Goal: Communication & Community: Participate in discussion

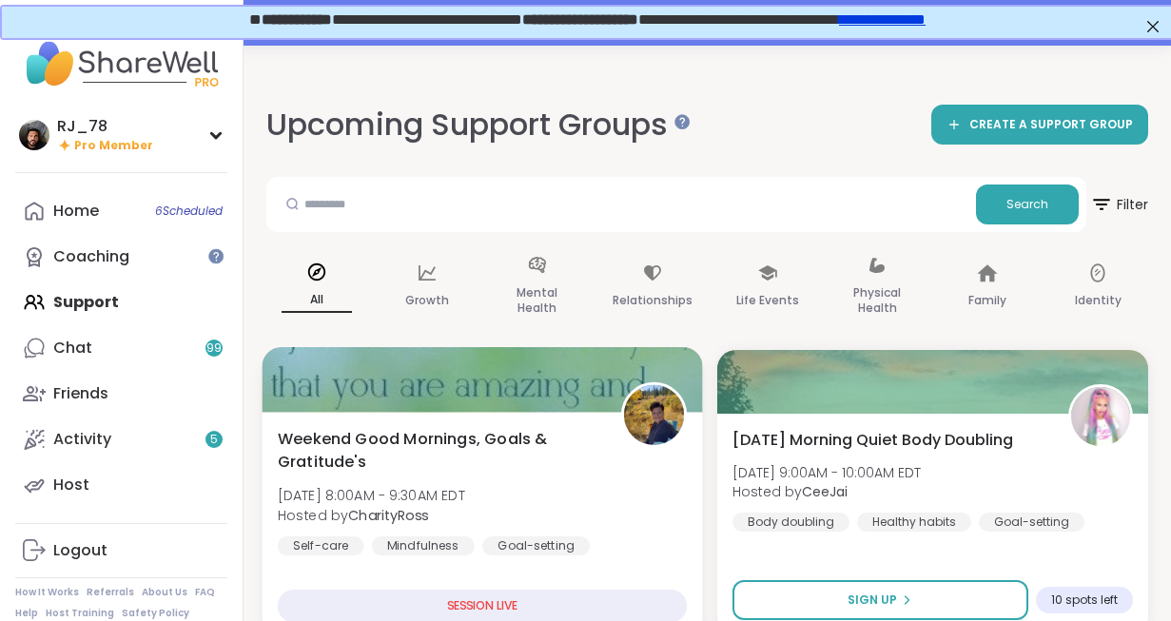
click at [463, 588] on div "Weekend Good Mornings, Goals & Gratitude's [DATE] 8:00AM - 9:30AM EDT Hosted by…" at bounding box center [482, 525] width 441 height 226
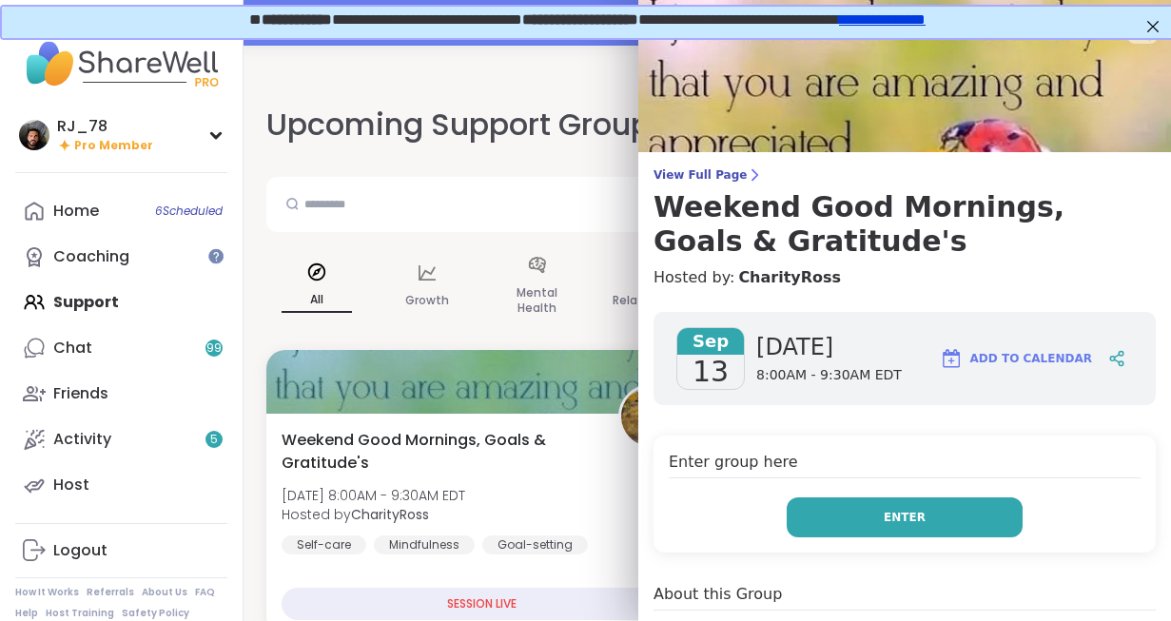
click at [901, 517] on span "Enter" at bounding box center [905, 517] width 42 height 17
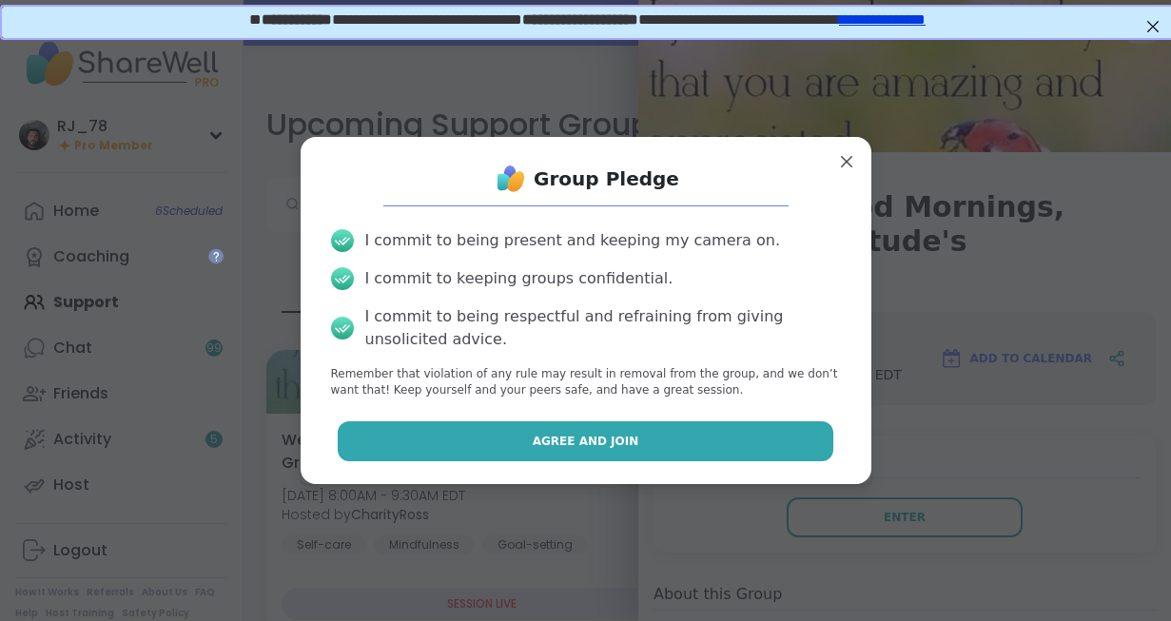
click at [588, 443] on span "Agree and Join" at bounding box center [586, 441] width 107 height 17
click at [588, 443] on span "Weekend Good Mornings, Goals & Gratitude's" at bounding box center [440, 452] width 316 height 46
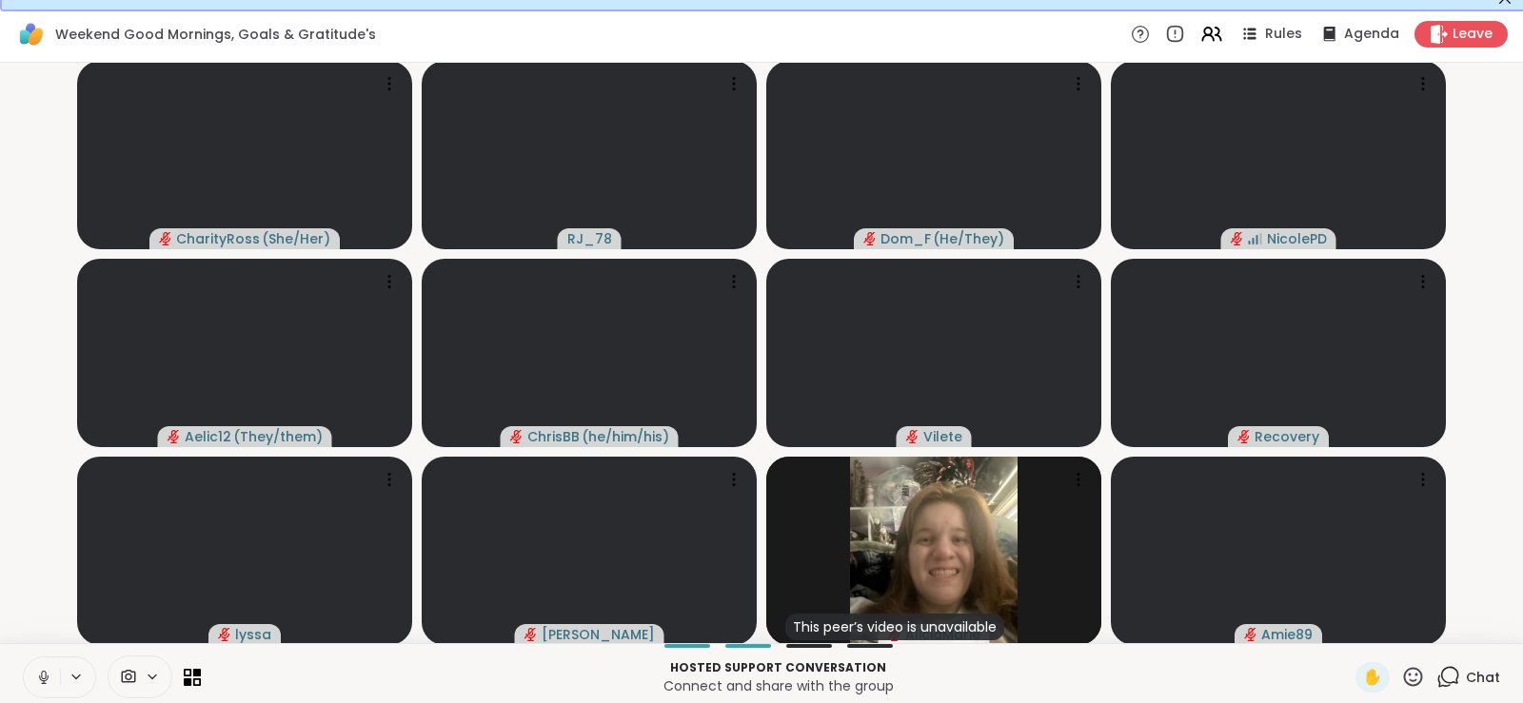
scroll to position [35, 0]
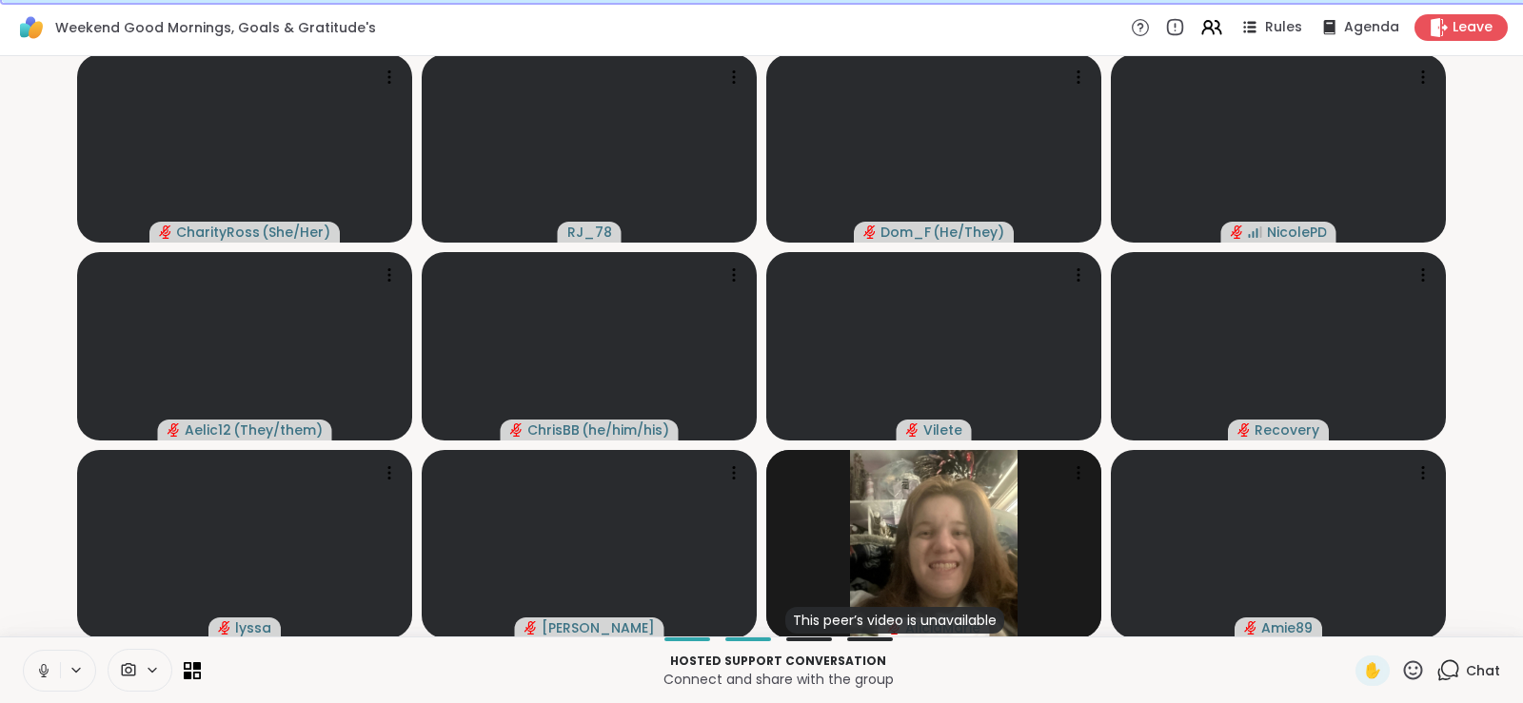
click at [38, 620] on icon at bounding box center [43, 670] width 17 height 17
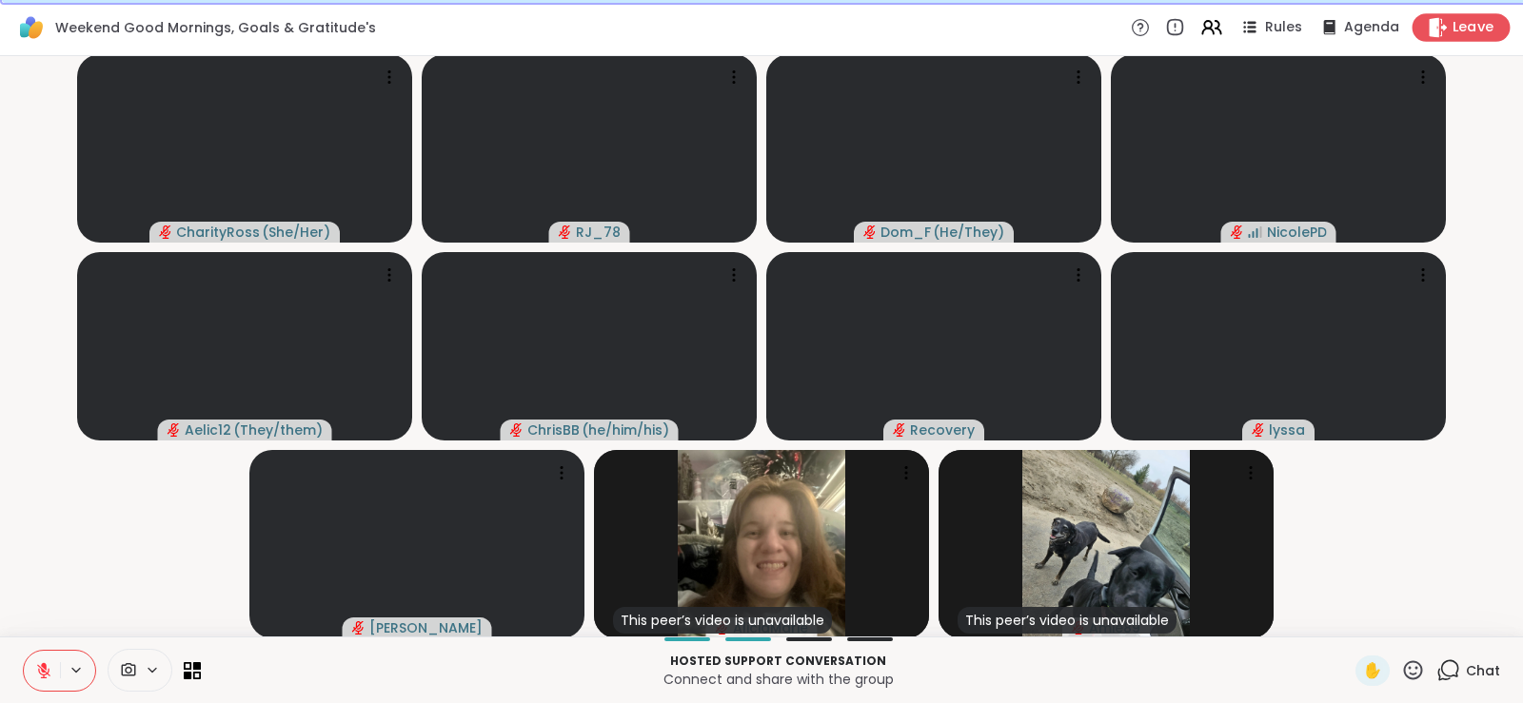
click at [1171, 17] on div "Leave" at bounding box center [1461, 27] width 98 height 28
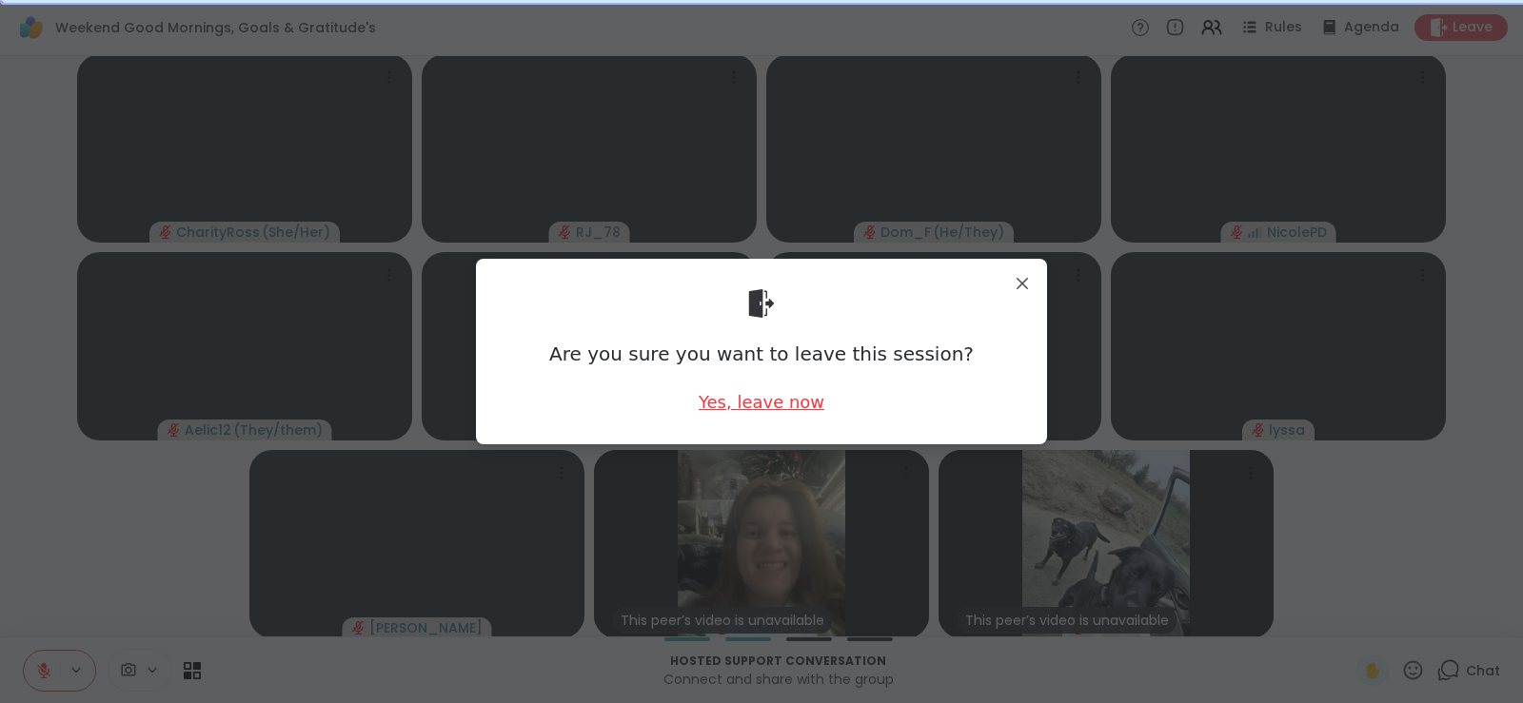
click at [777, 399] on div "Yes, leave now" at bounding box center [762, 402] width 126 height 24
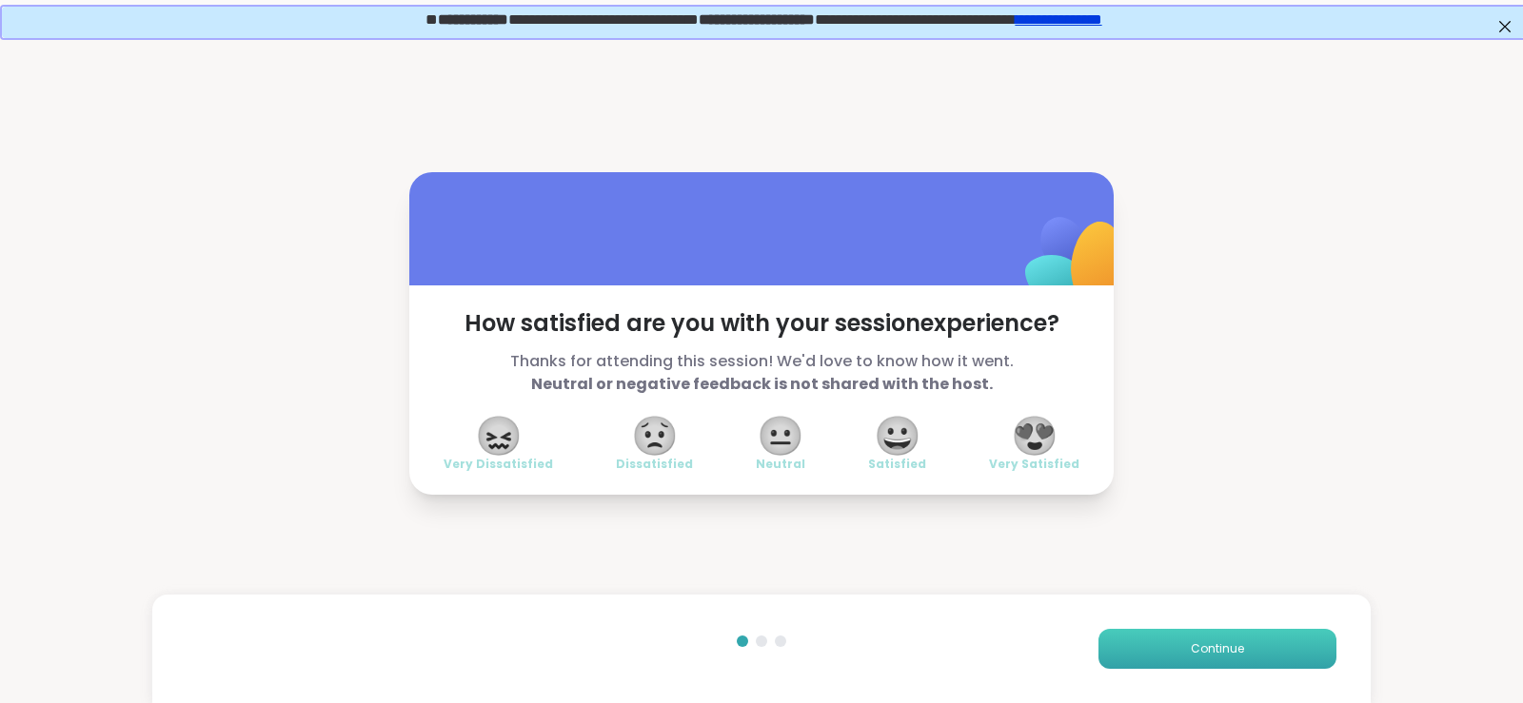
click at [1171, 620] on span "Continue" at bounding box center [1217, 648] width 53 height 17
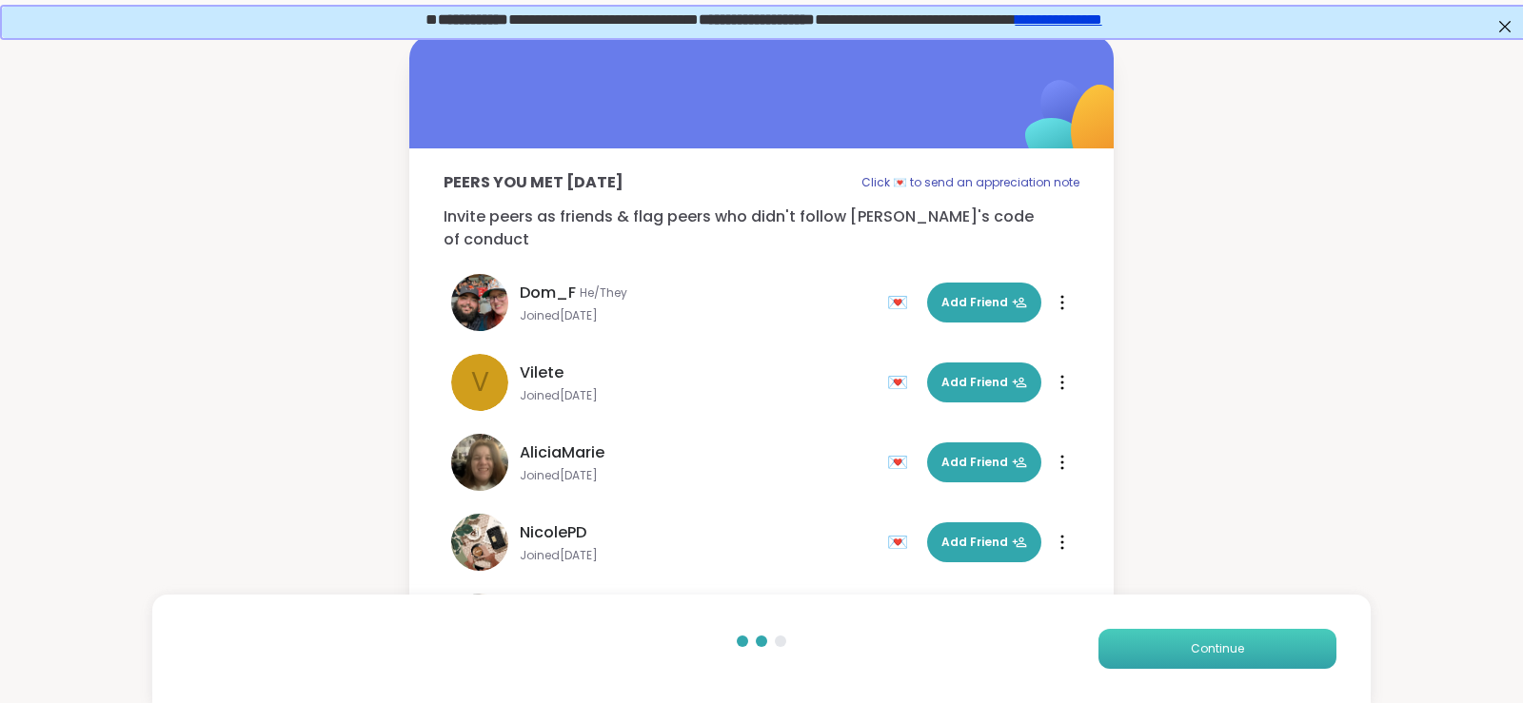
click at [1171, 620] on span "Continue" at bounding box center [1217, 648] width 53 height 17
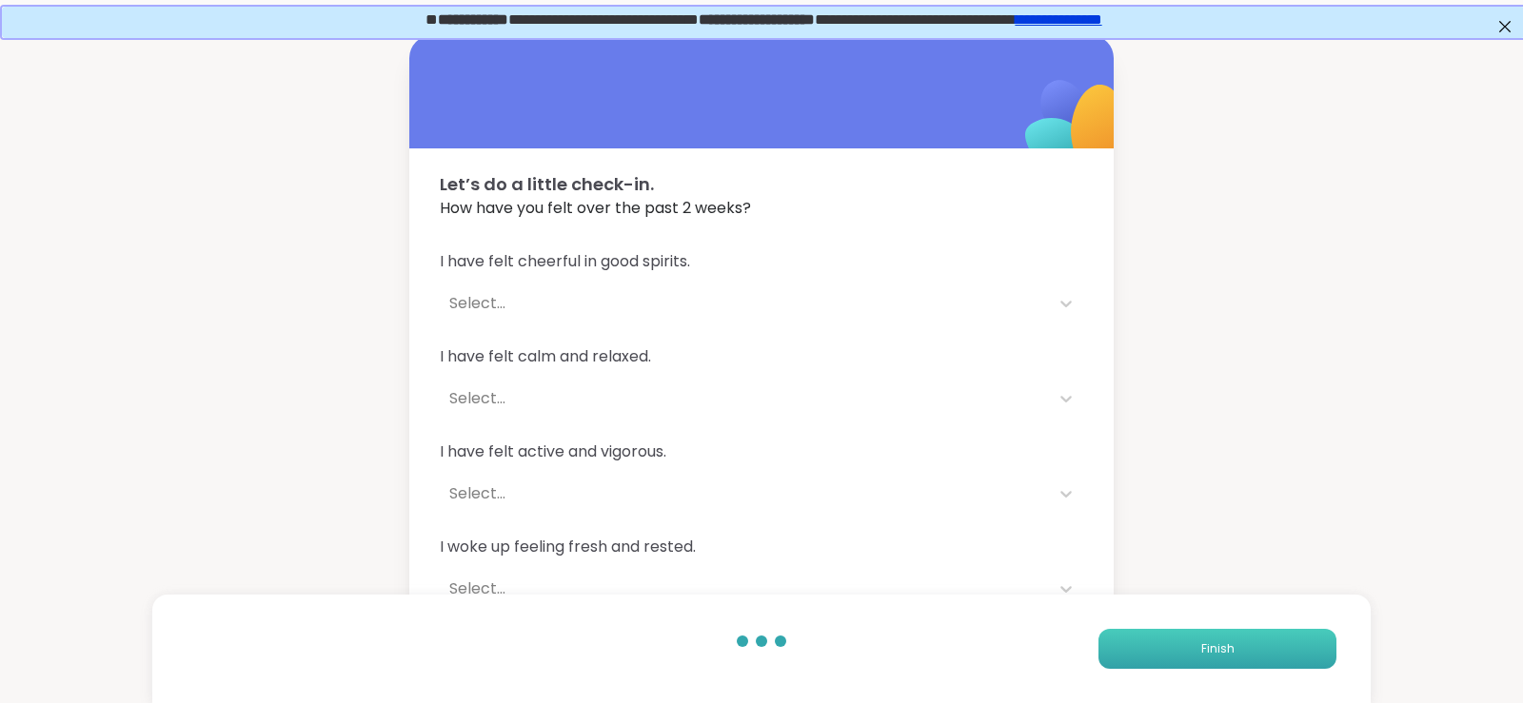
click at [1171, 620] on span "Finish" at bounding box center [1217, 648] width 33 height 17
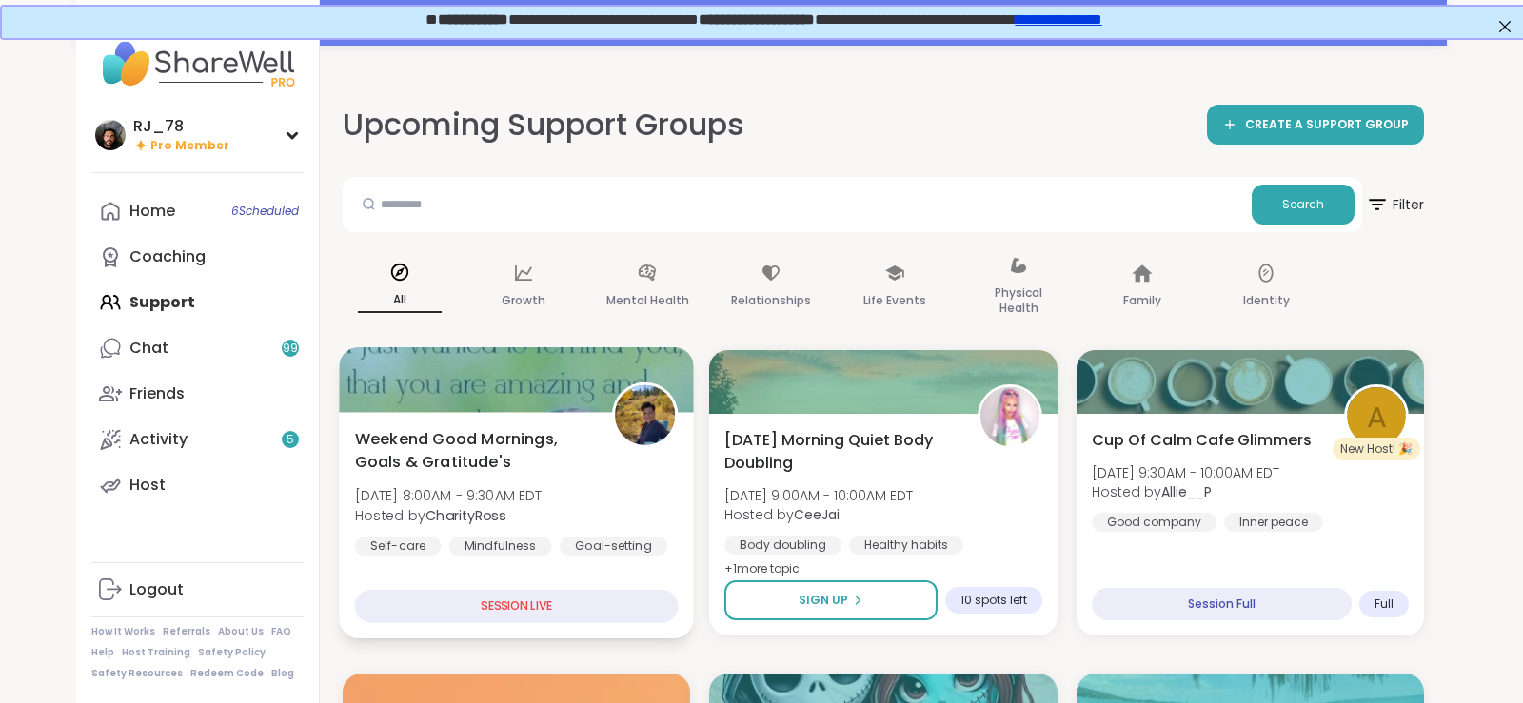
click at [516, 600] on div "SESSION LIVE" at bounding box center [517, 606] width 324 height 33
click at [561, 525] on div "Weekend Good Mornings, Goals & Gratitude's [DATE] 8:00AM - 9:30AM EDT Hosted by…" at bounding box center [517, 491] width 324 height 128
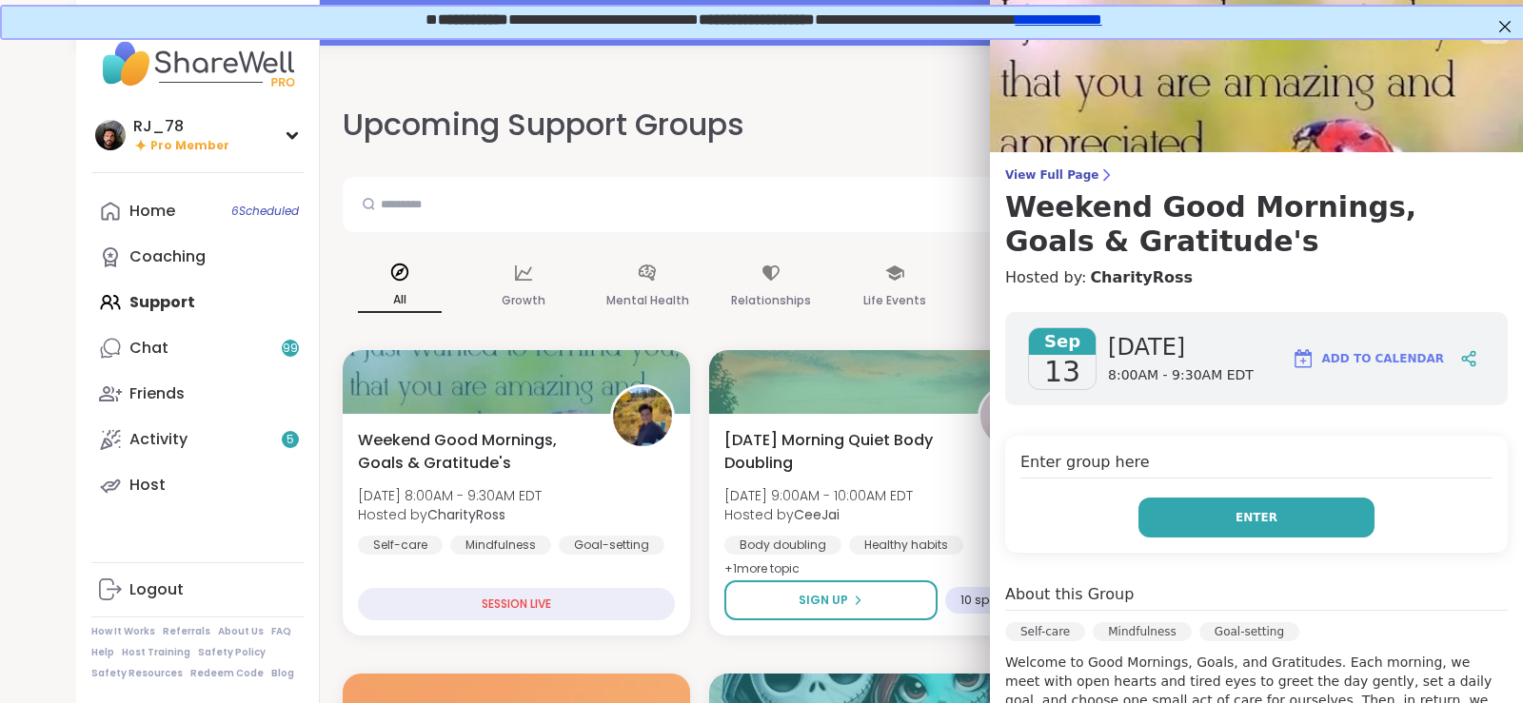
click at [1171, 521] on span "Enter" at bounding box center [1256, 517] width 42 height 17
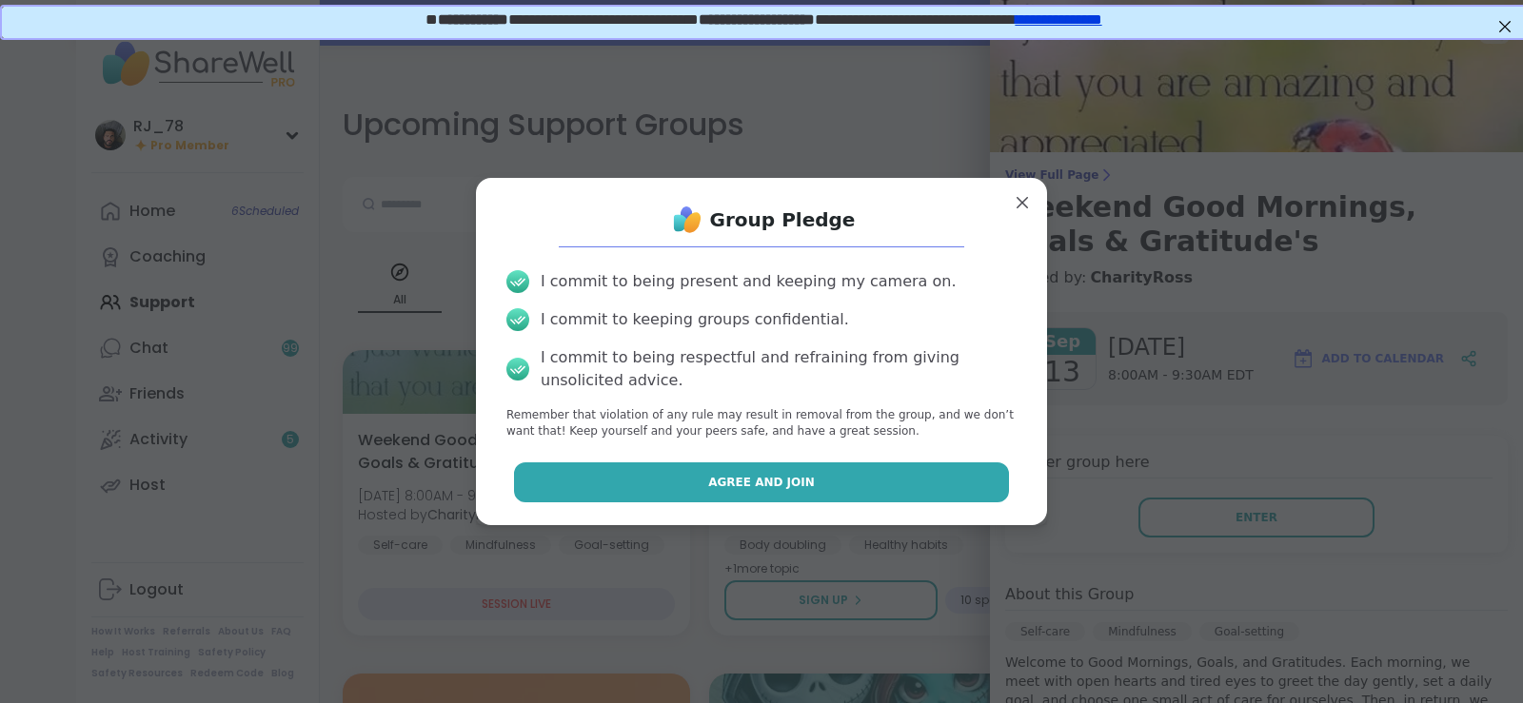
click at [740, 487] on span "Agree and Join" at bounding box center [761, 482] width 107 height 17
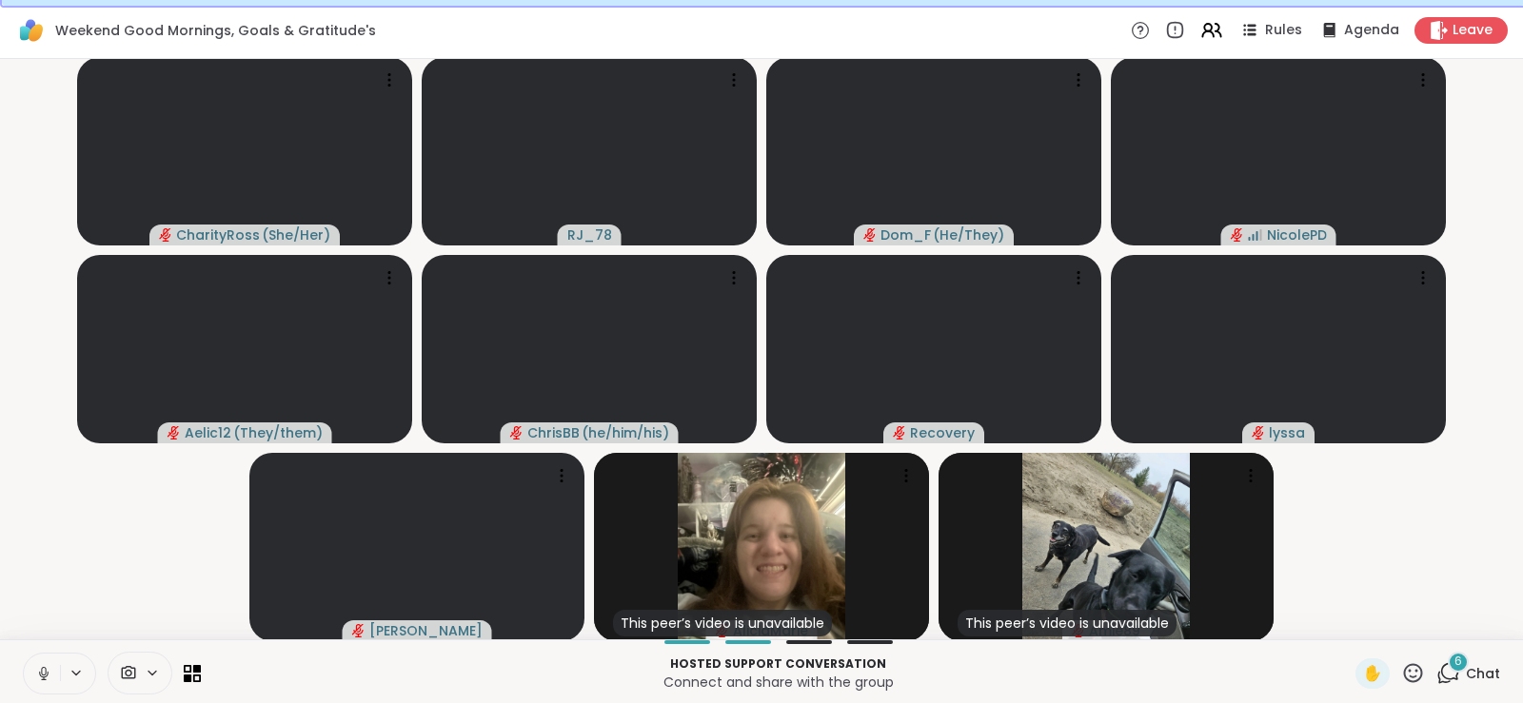
scroll to position [35, 0]
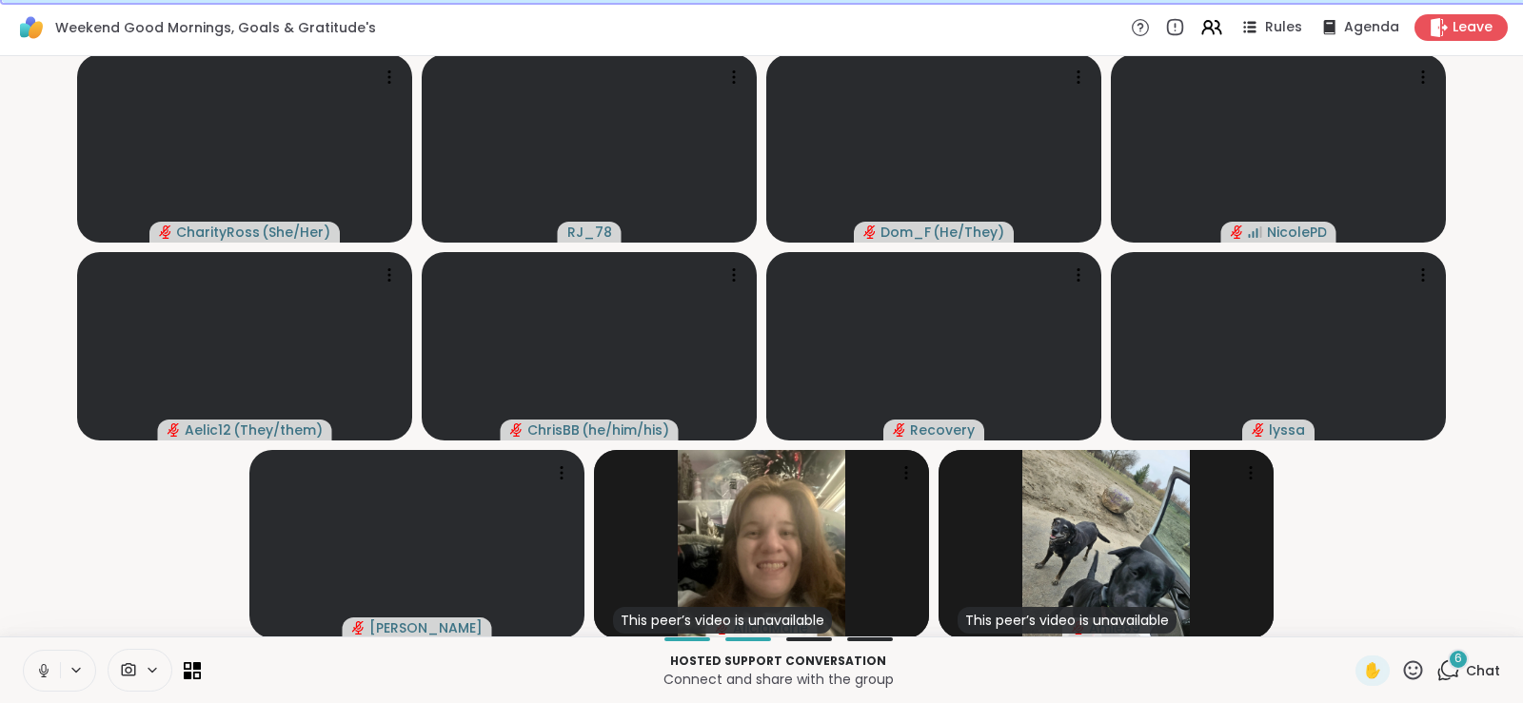
click at [49, 620] on icon at bounding box center [43, 670] width 17 height 17
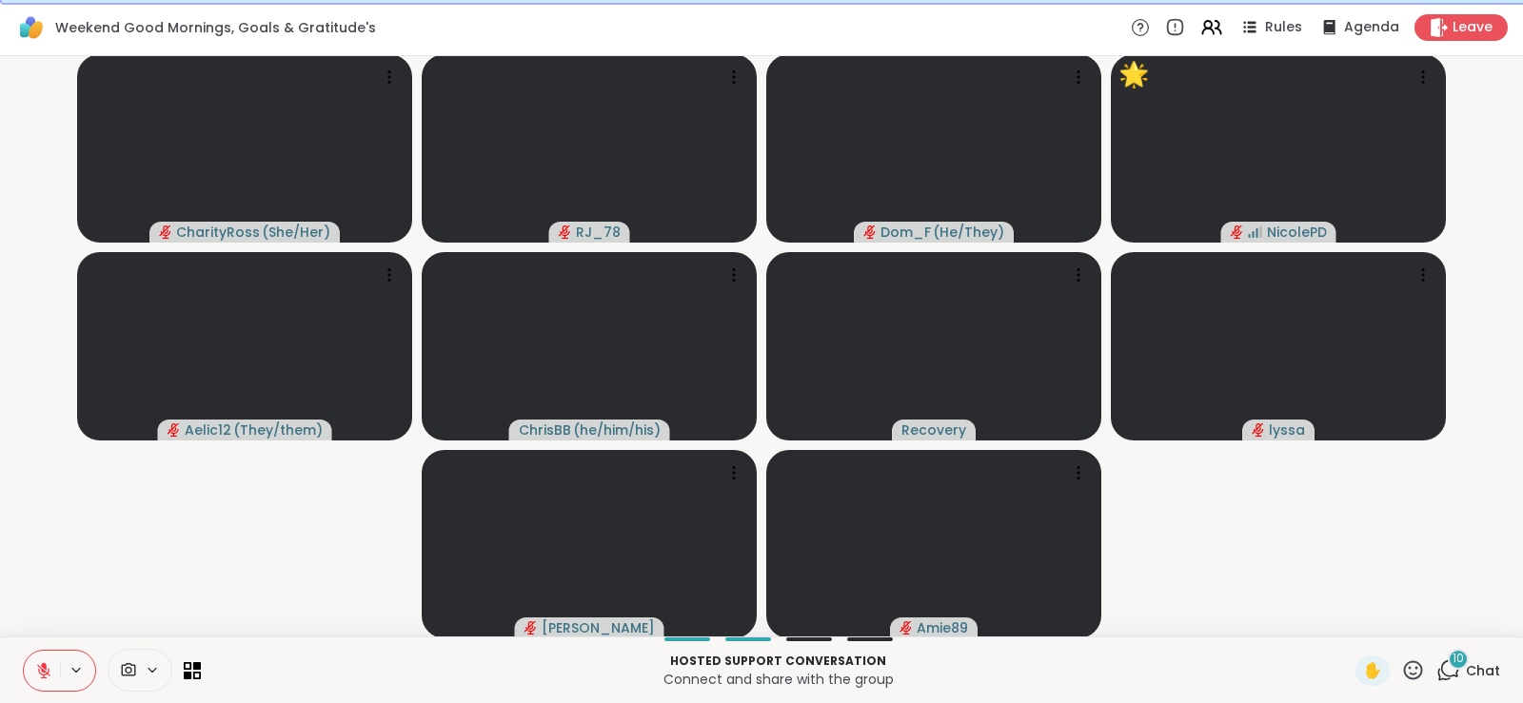
click at [42, 620] on icon at bounding box center [43, 670] width 17 height 17
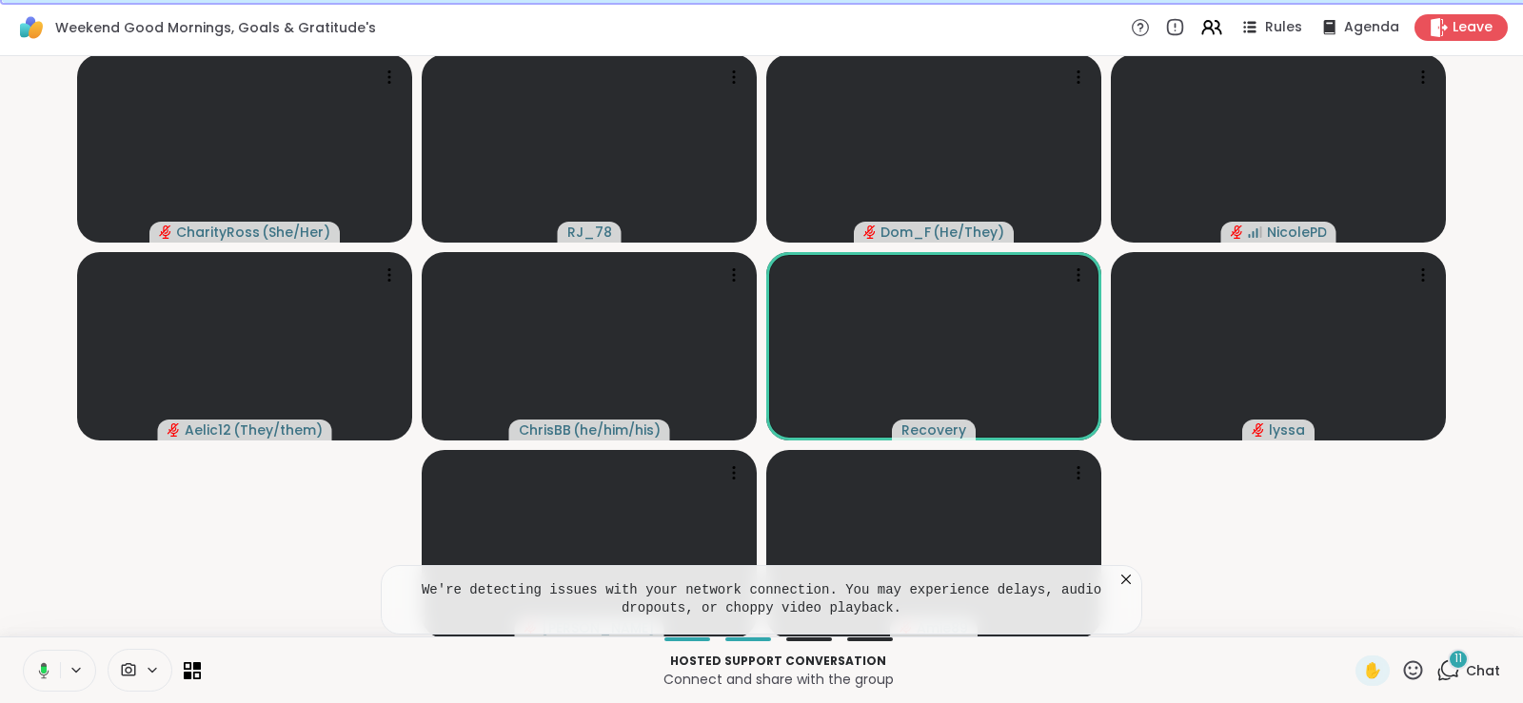
click at [42, 620] on icon at bounding box center [40, 670] width 17 height 17
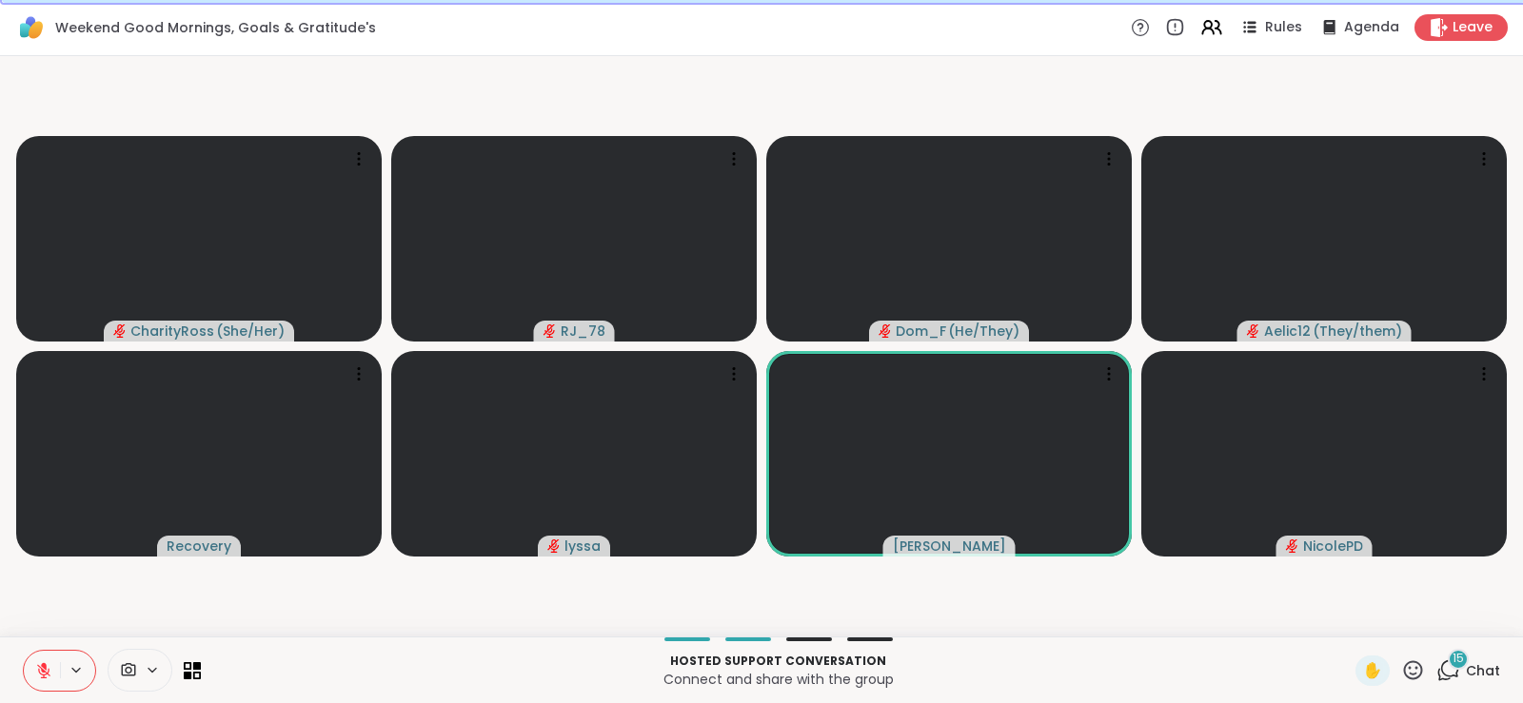
click at [46, 620] on icon at bounding box center [43, 670] width 17 height 17
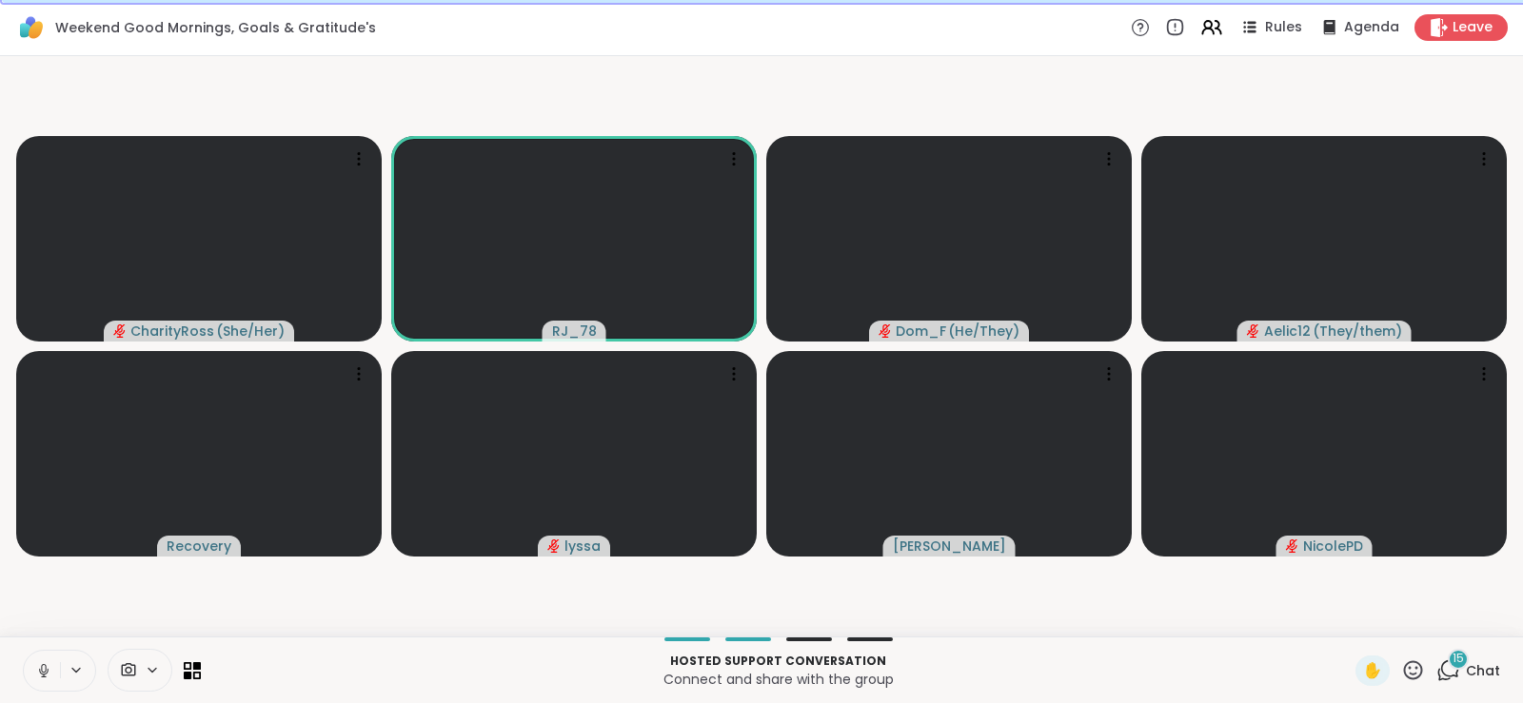
click at [51, 620] on icon at bounding box center [43, 670] width 17 height 17
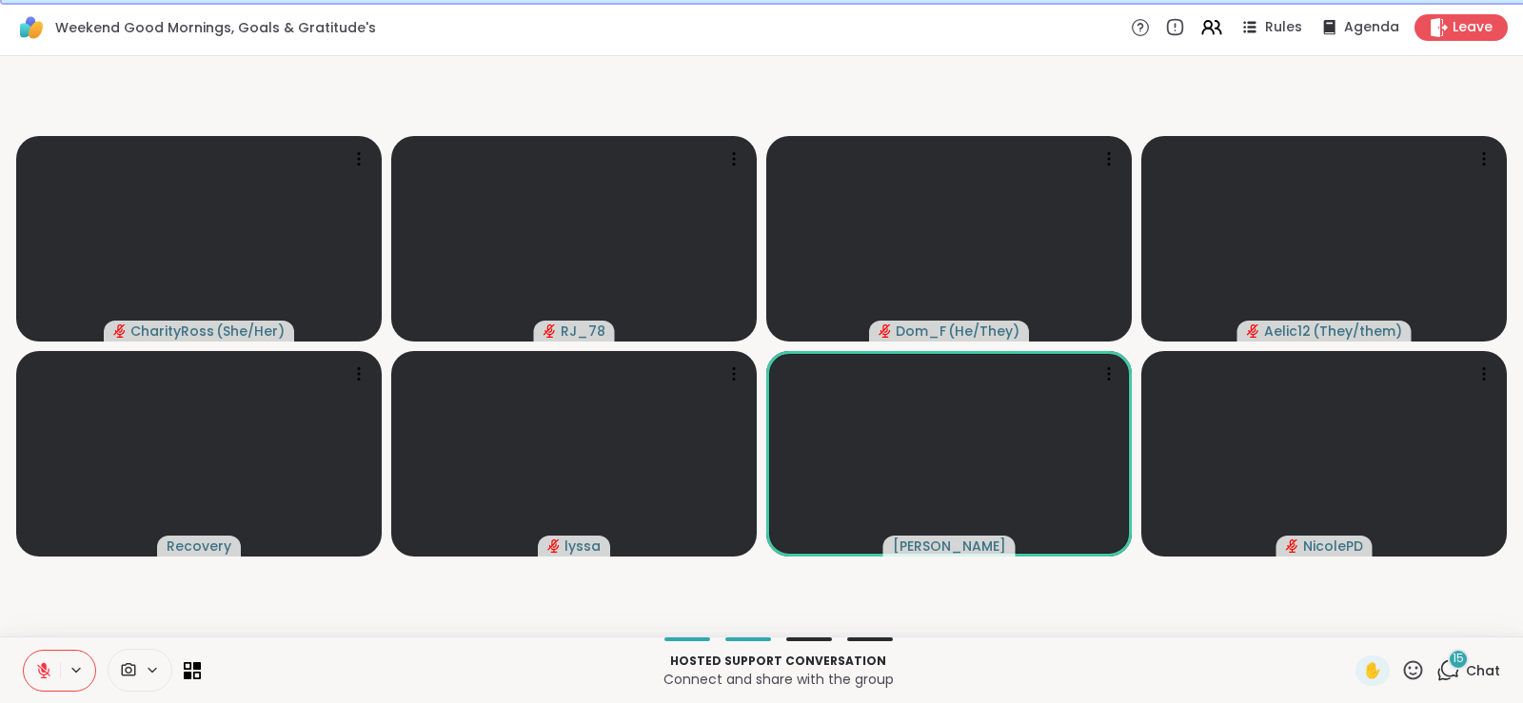
click at [39, 620] on icon at bounding box center [43, 670] width 17 height 17
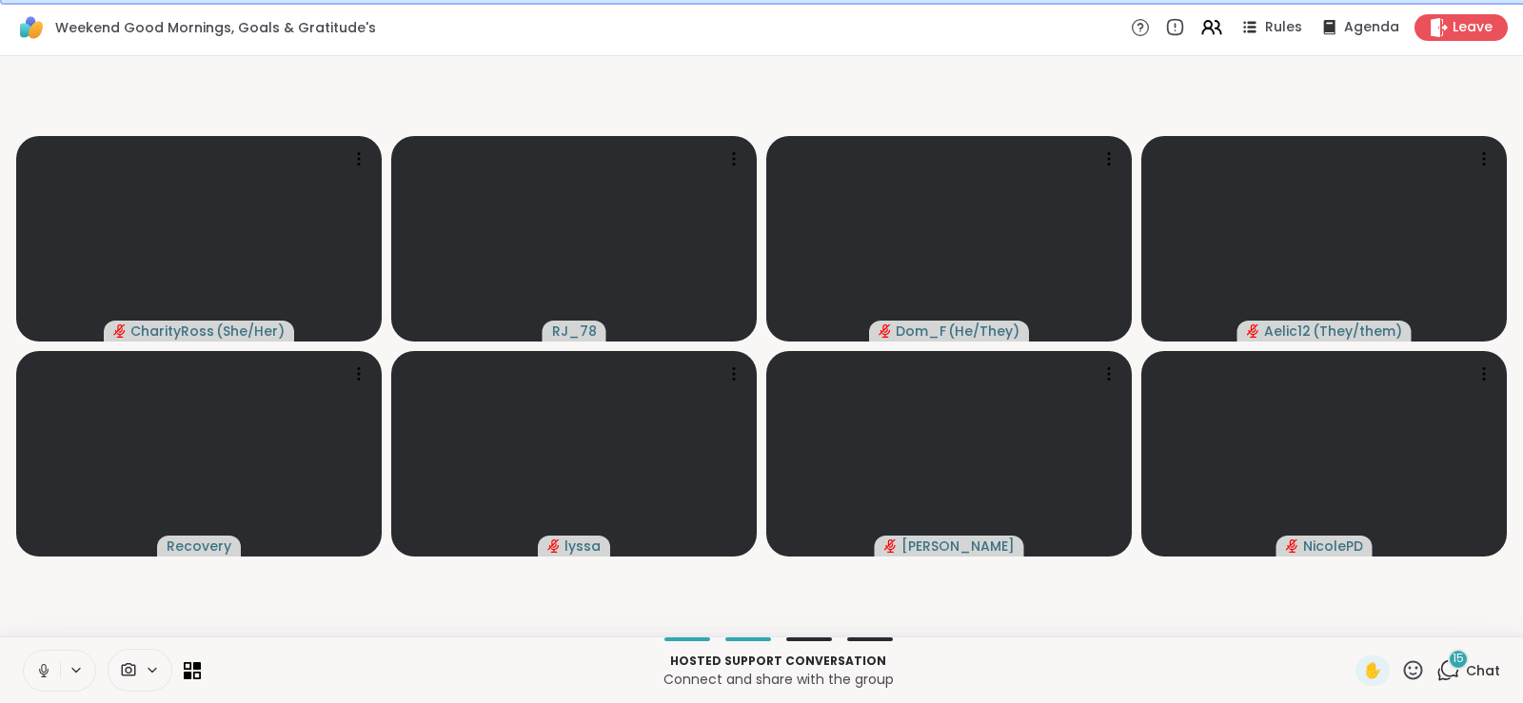
click at [39, 620] on icon at bounding box center [43, 670] width 17 height 17
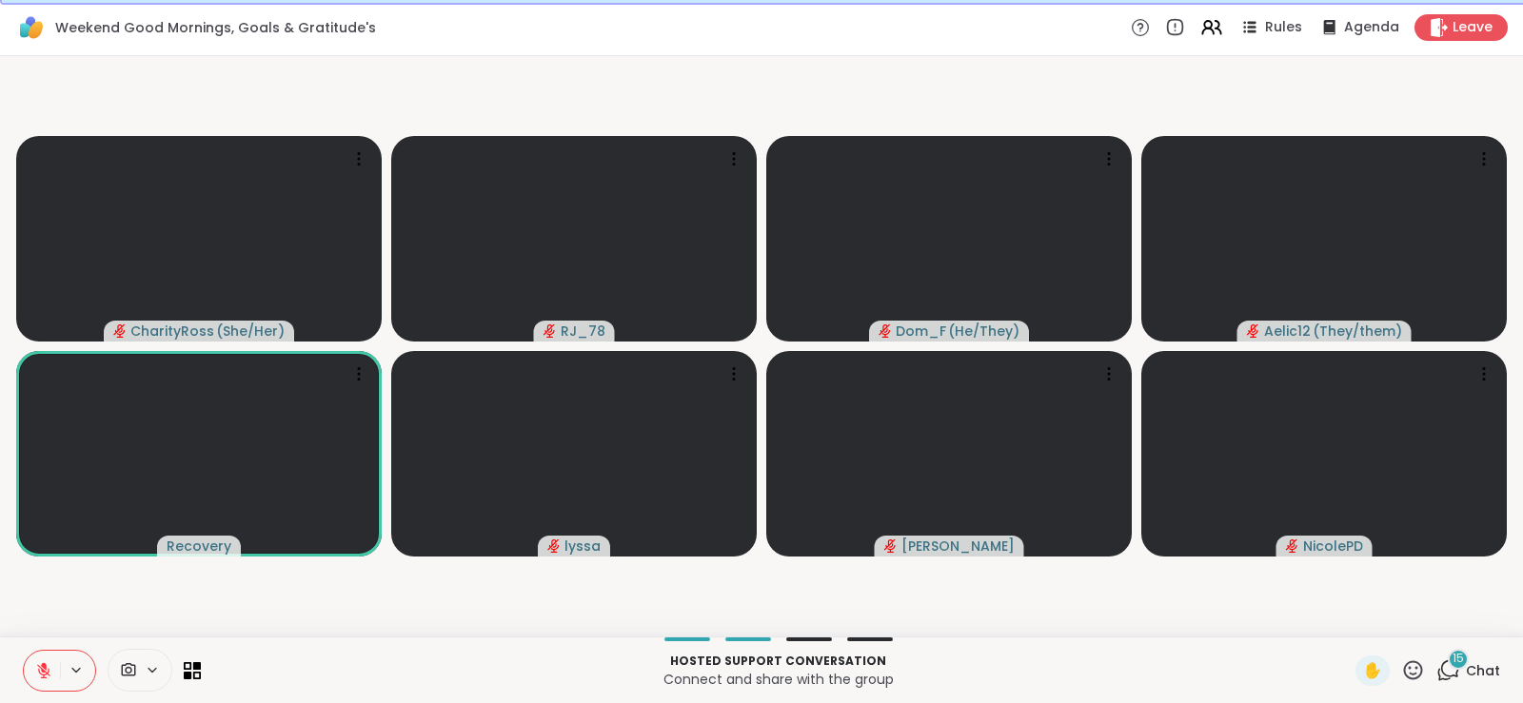
click at [52, 620] on button at bounding box center [42, 671] width 36 height 40
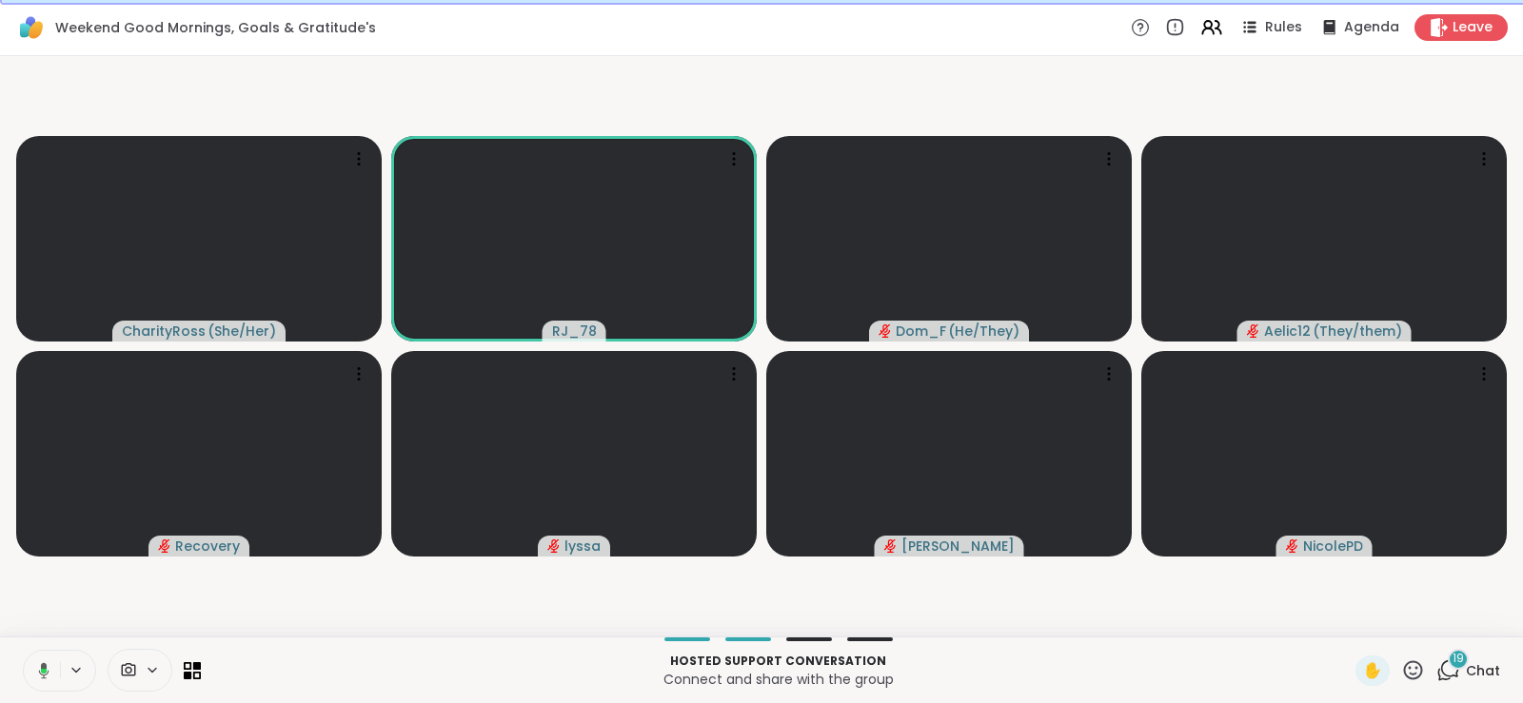
click at [52, 620] on button at bounding box center [40, 671] width 39 height 40
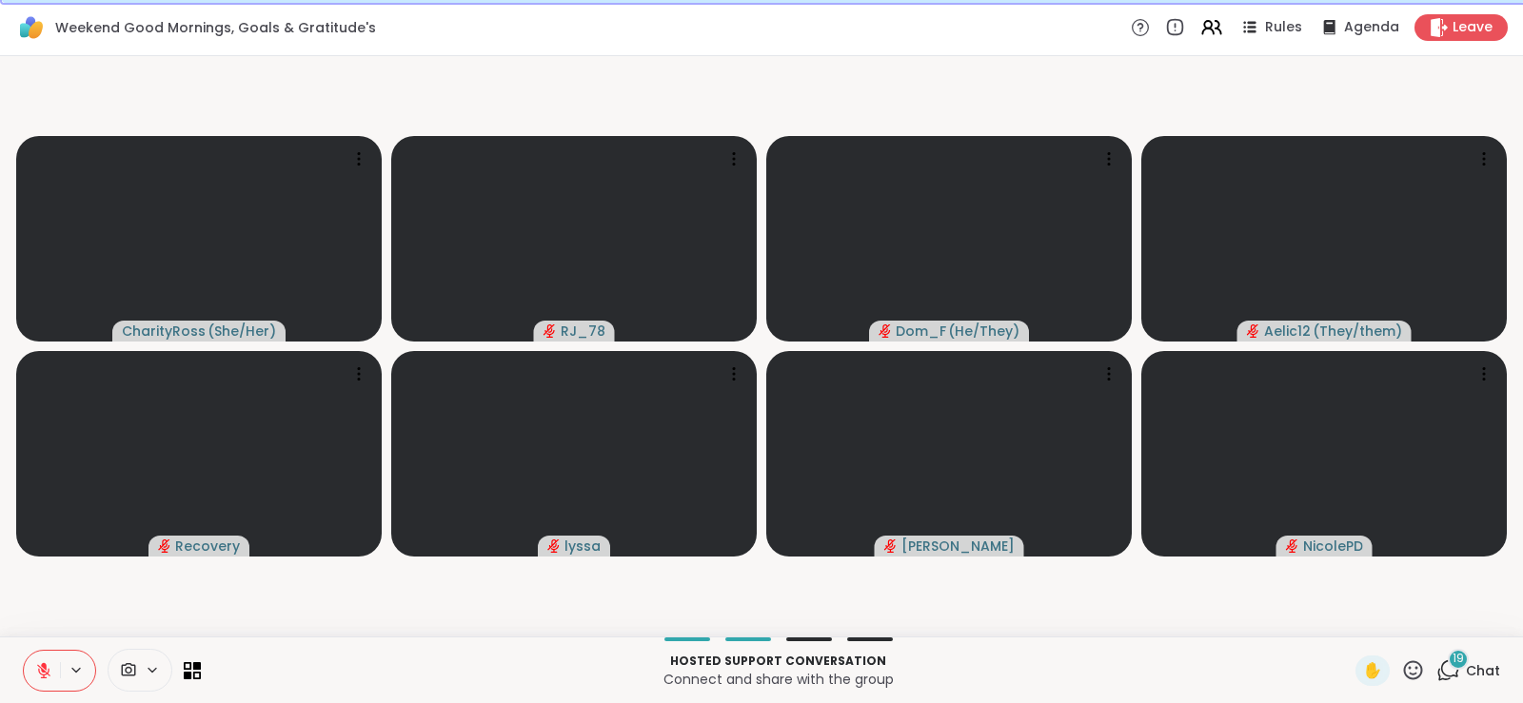
click at [52, 620] on button at bounding box center [42, 671] width 36 height 40
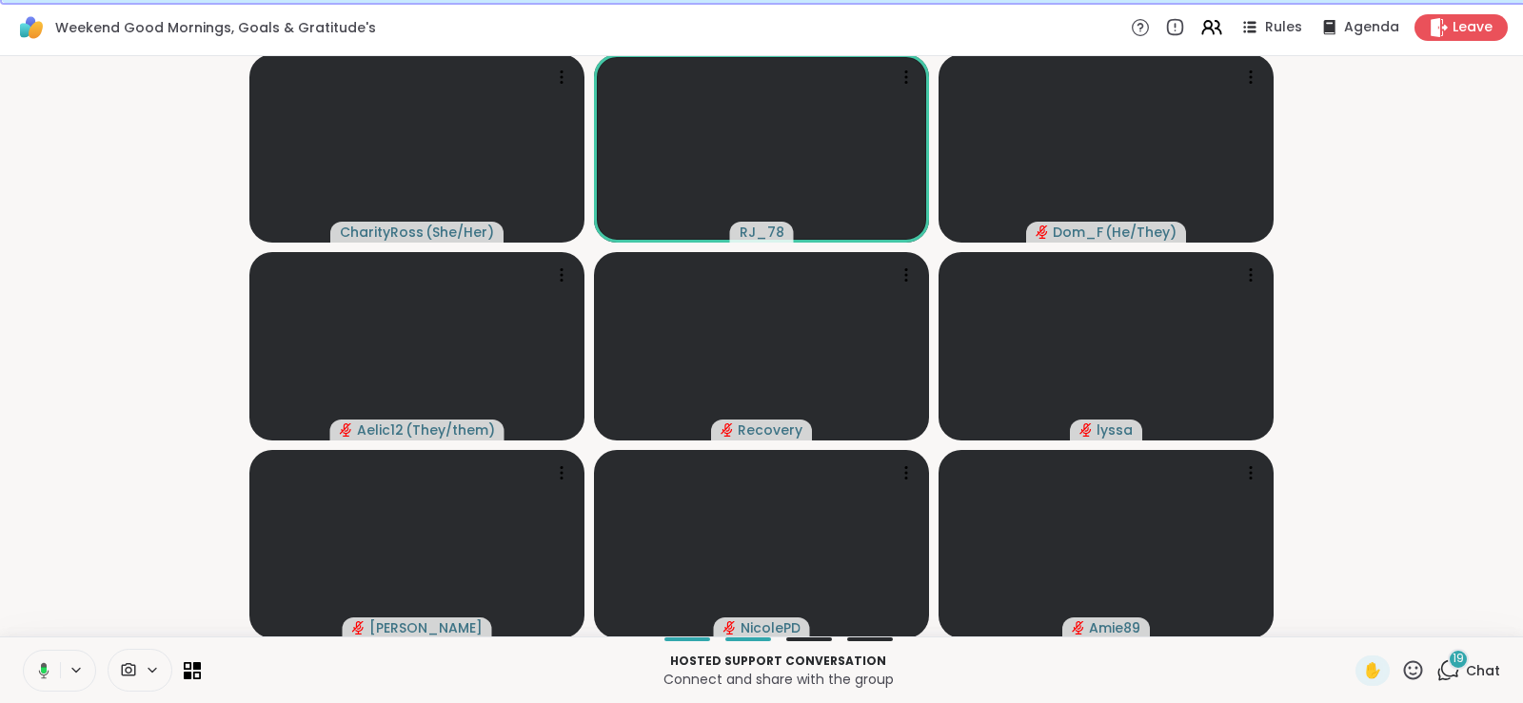
click at [44, 620] on icon at bounding box center [44, 670] width 6 height 7
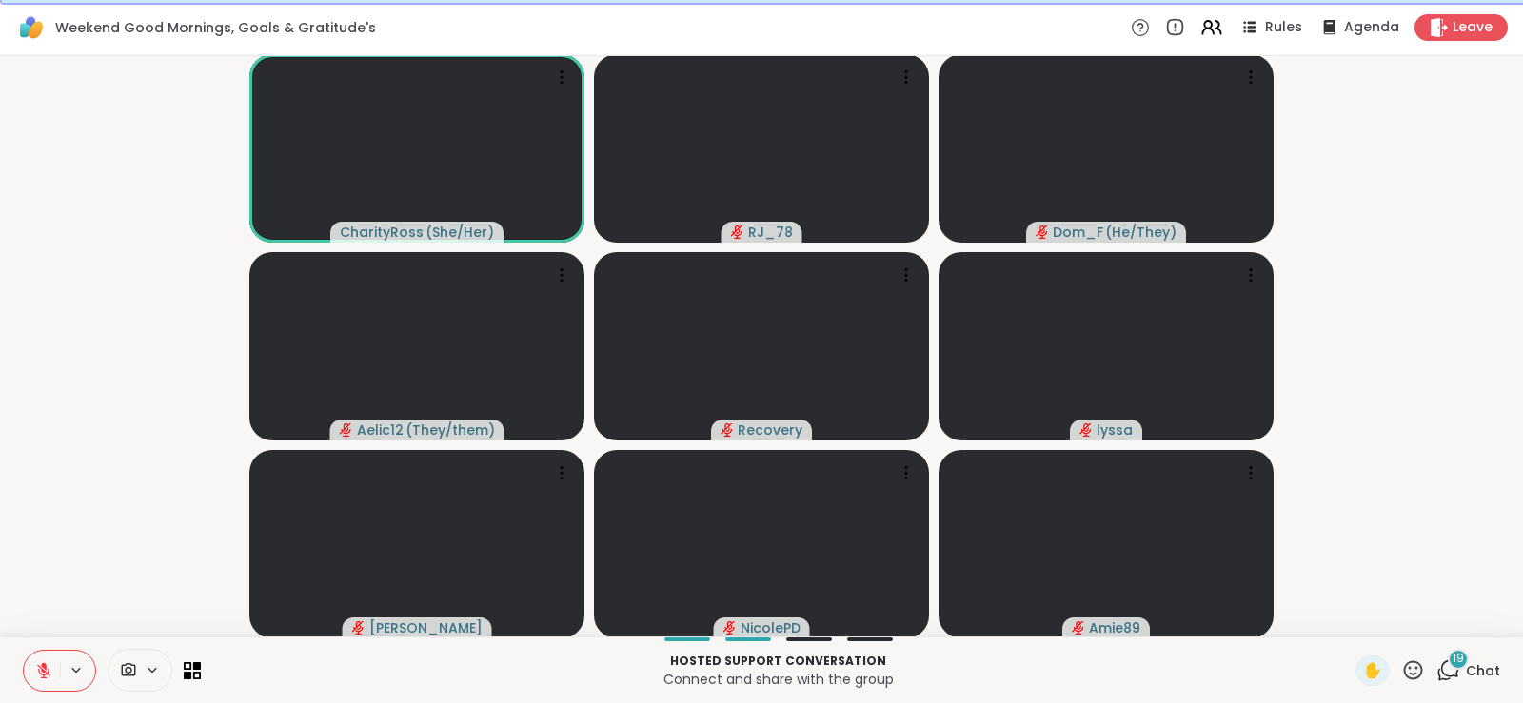
click at [44, 620] on icon at bounding box center [43, 670] width 13 height 13
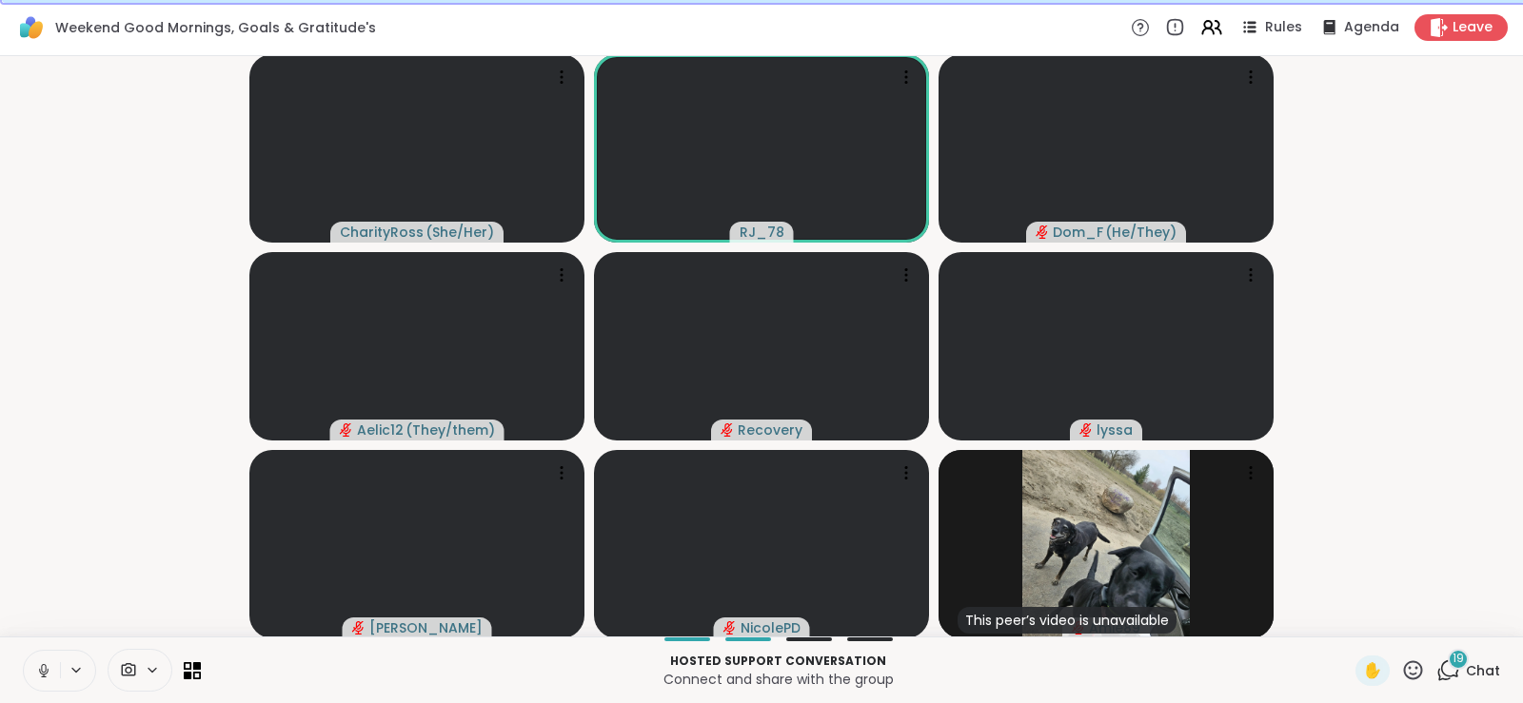
click at [44, 620] on icon at bounding box center [43, 670] width 17 height 17
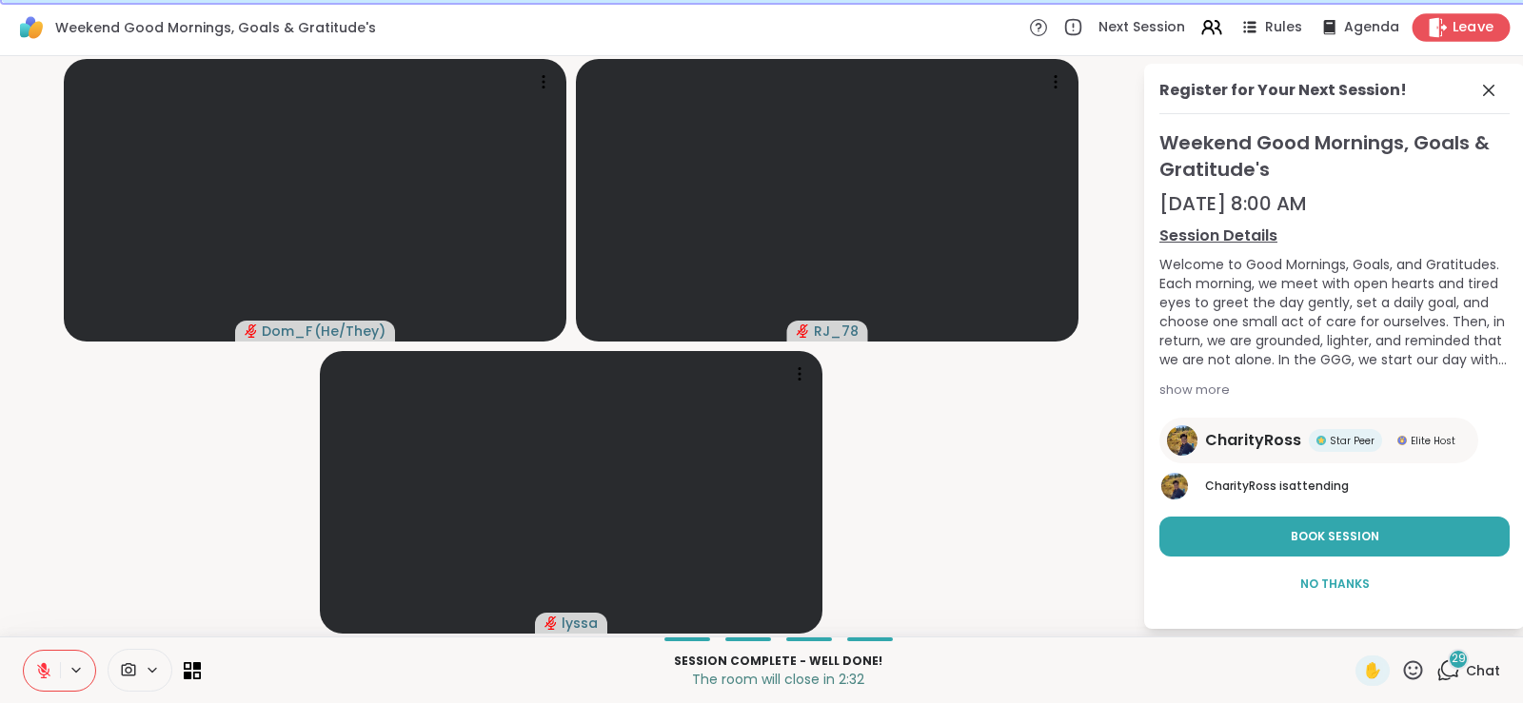
click at [1171, 21] on span "Leave" at bounding box center [1473, 28] width 42 height 20
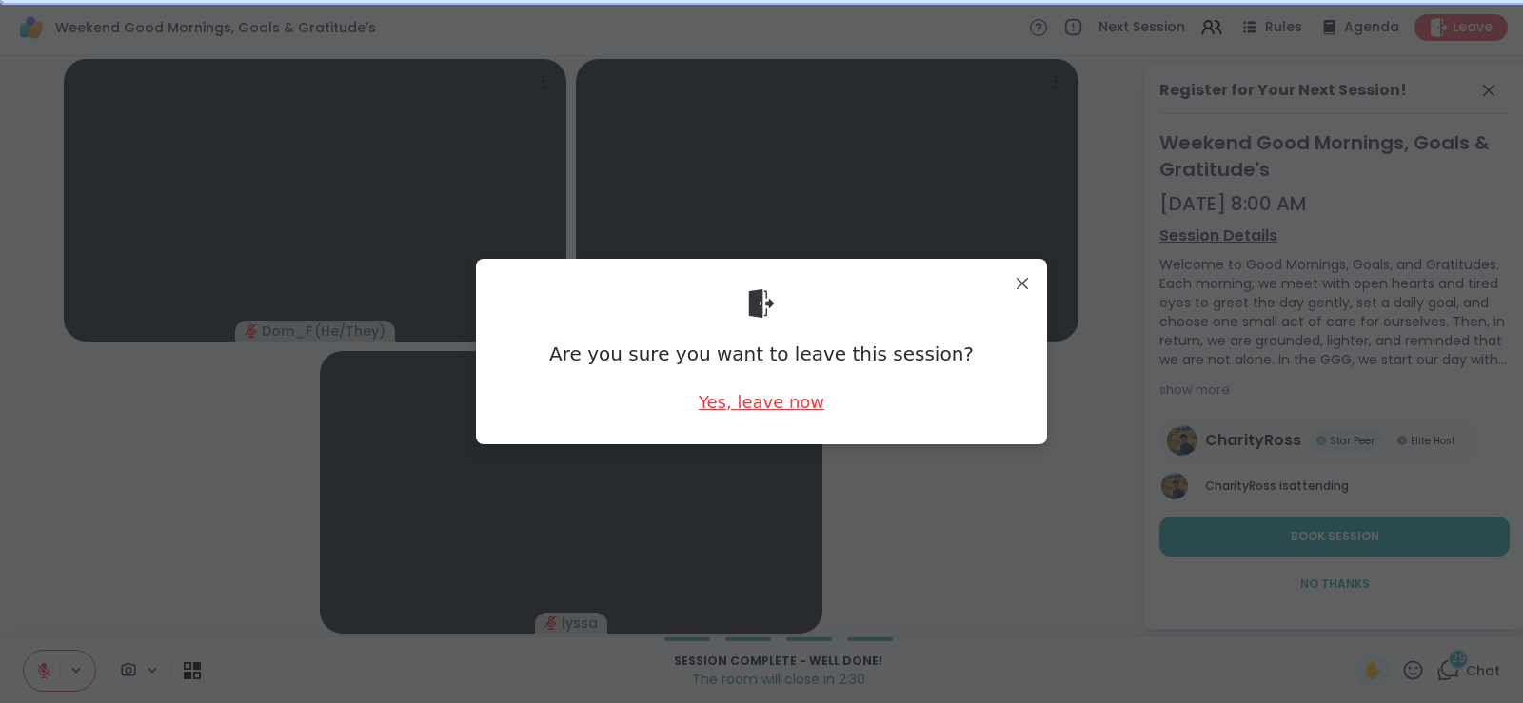
click at [762, 401] on div "Yes, leave now" at bounding box center [762, 402] width 126 height 24
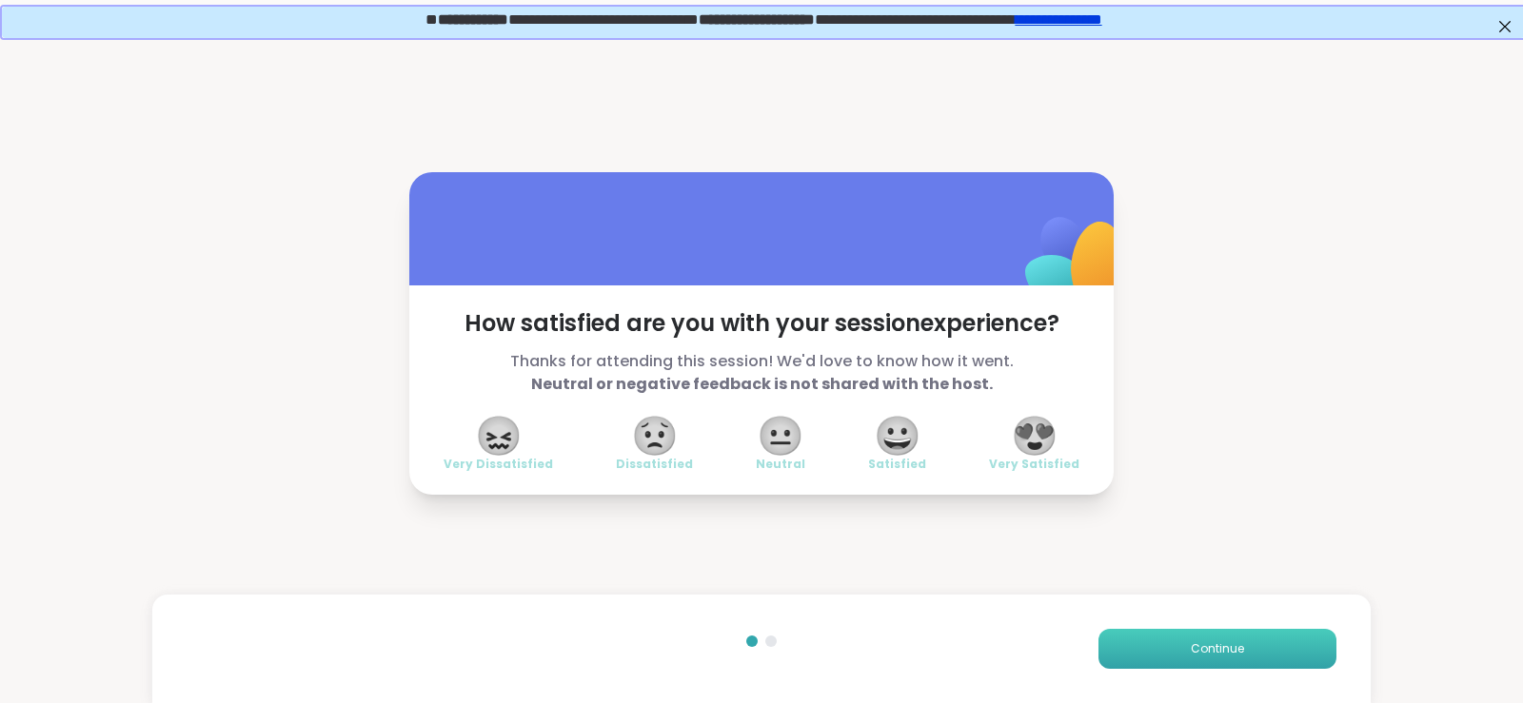
click at [1171, 620] on button "Continue" at bounding box center [1217, 649] width 238 height 40
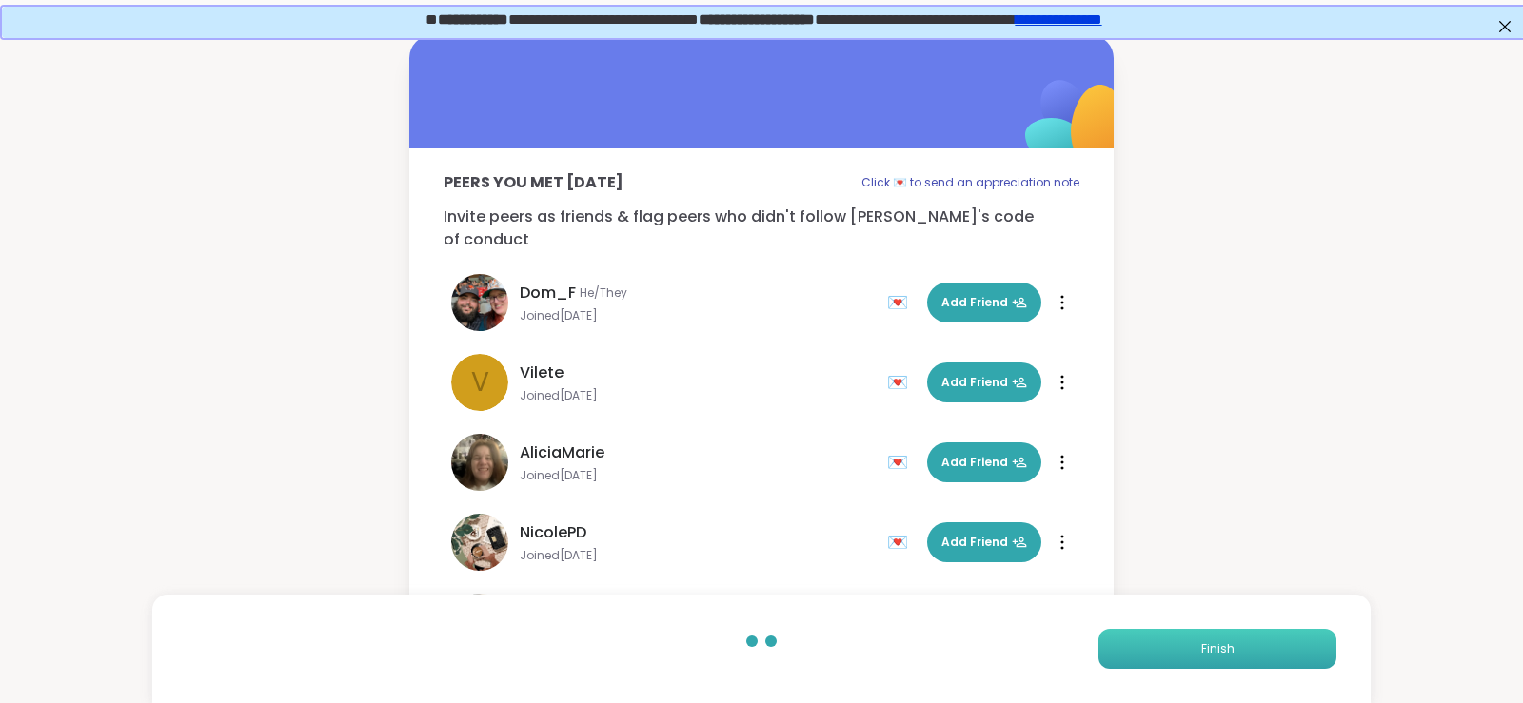
click at [1171, 620] on button "Finish" at bounding box center [1217, 649] width 238 height 40
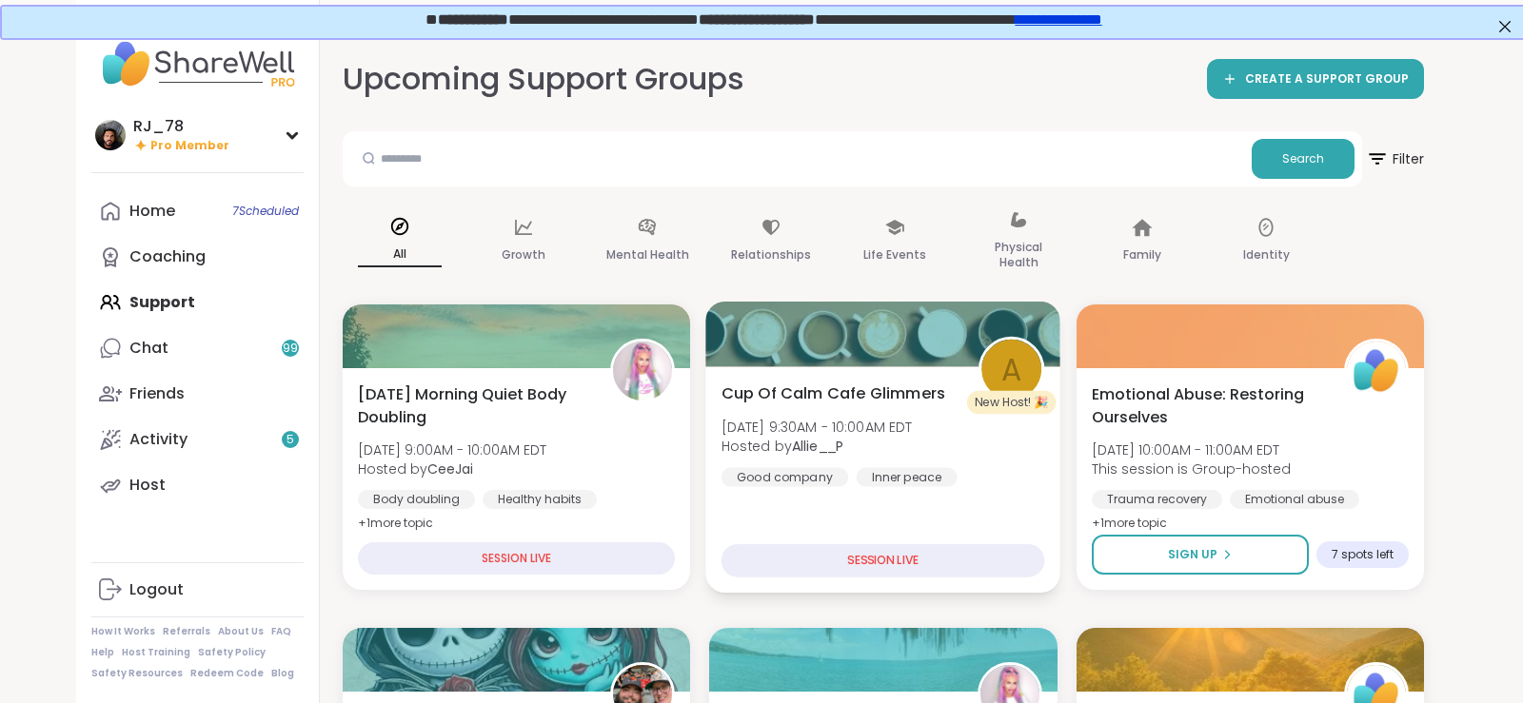
click at [907, 558] on div "SESSION LIVE" at bounding box center [883, 560] width 324 height 33
click at [930, 520] on div "Cup Of Calm Cafe Glimmers [DATE] 9:30AM - 10:00AM EDT Hosted by Allie__P Good c…" at bounding box center [883, 479] width 355 height 226
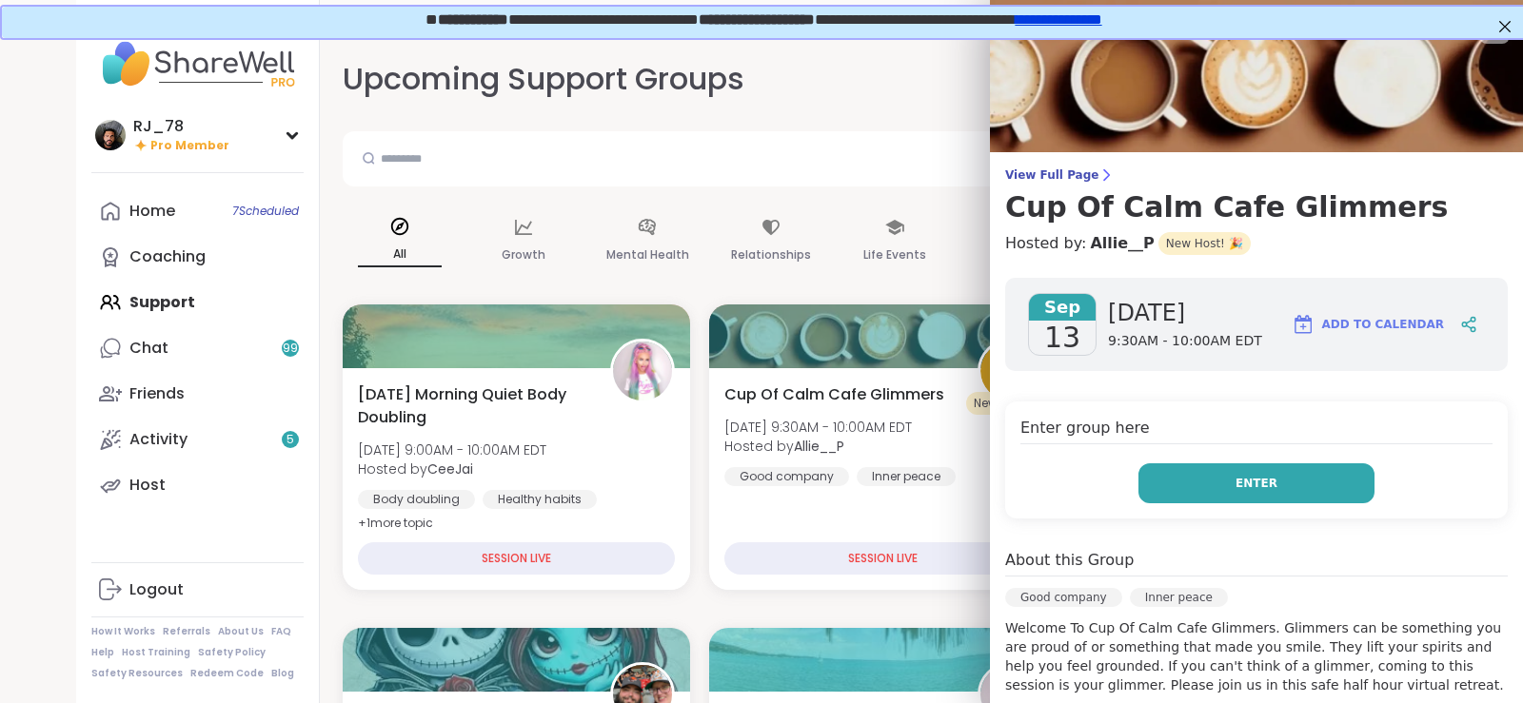
click at [1171, 483] on button "Enter" at bounding box center [1256, 483] width 236 height 40
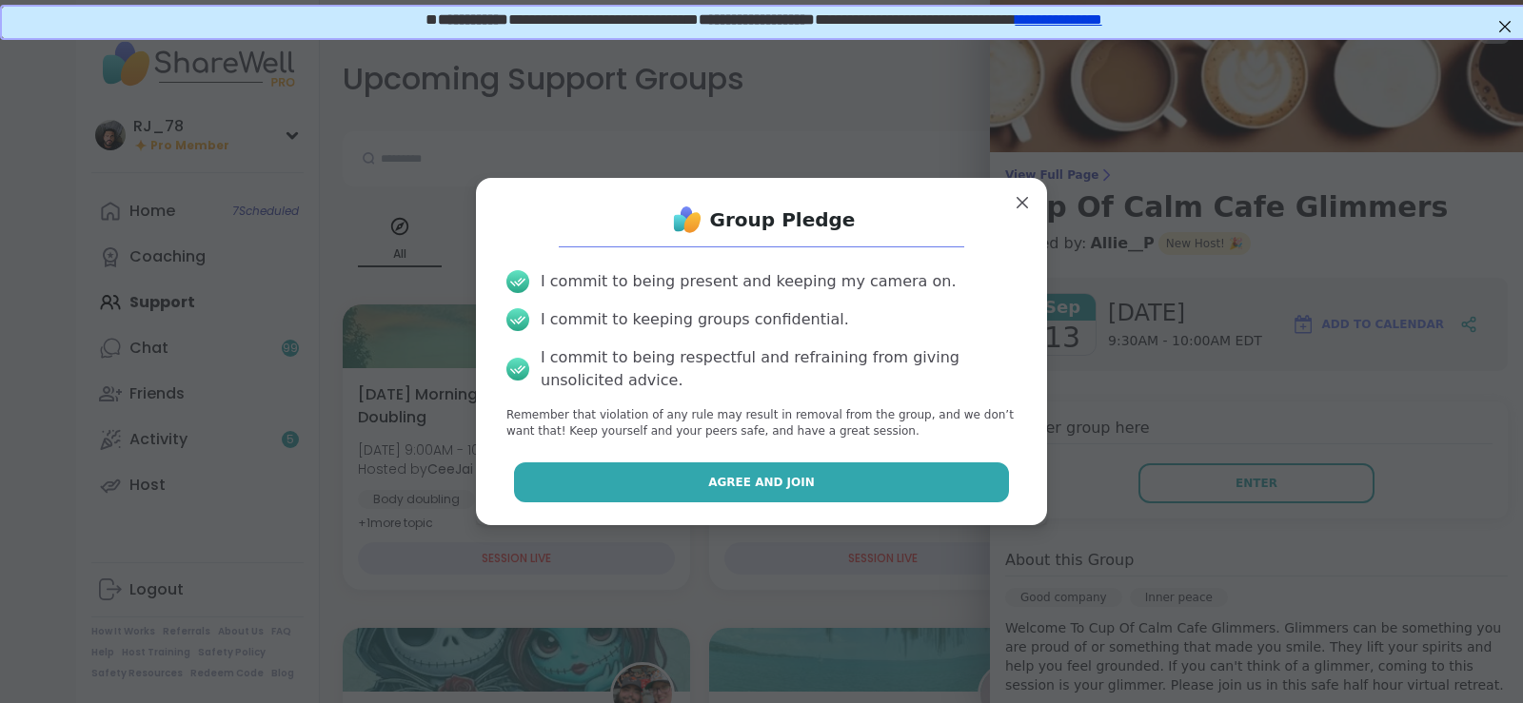
click at [762, 470] on button "Agree and Join" at bounding box center [762, 482] width 496 height 40
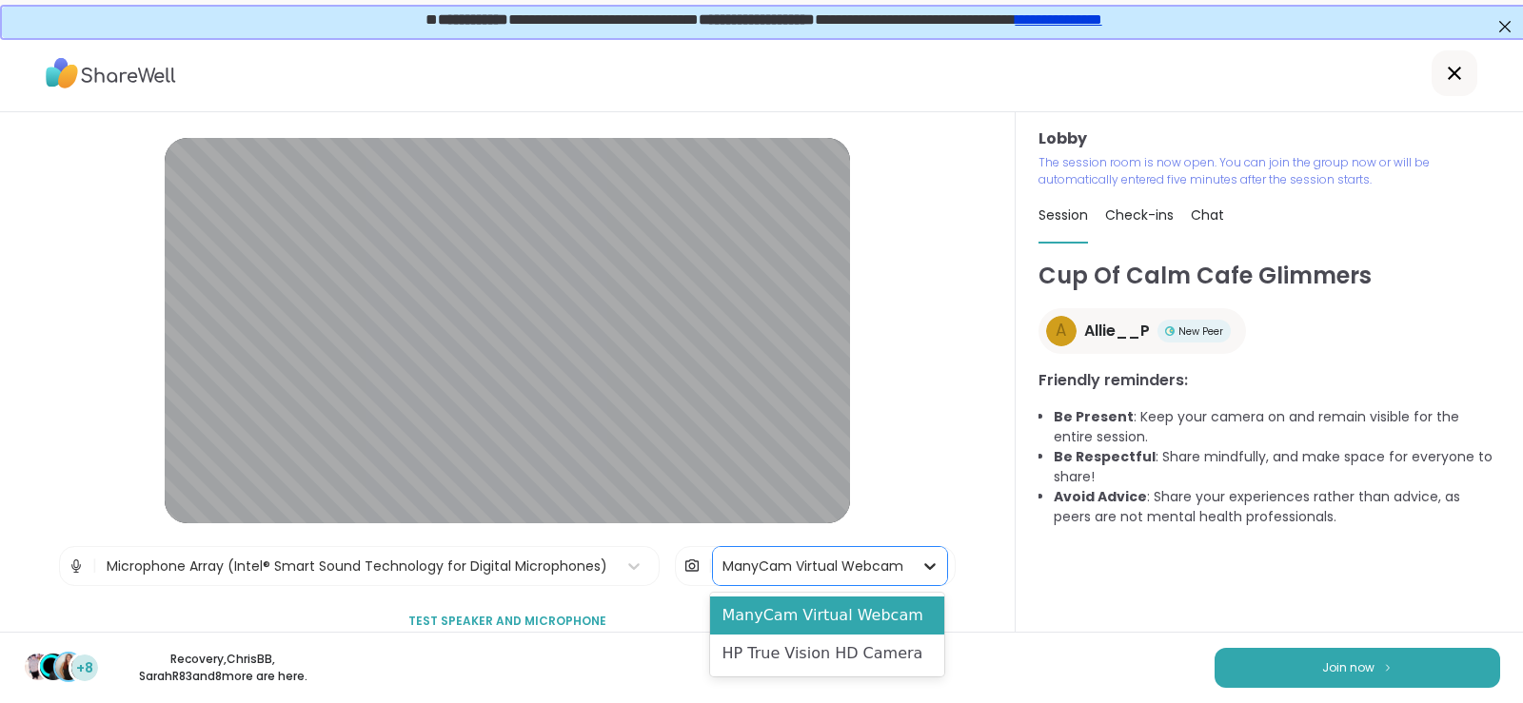
click at [920, 573] on icon at bounding box center [929, 566] width 19 height 19
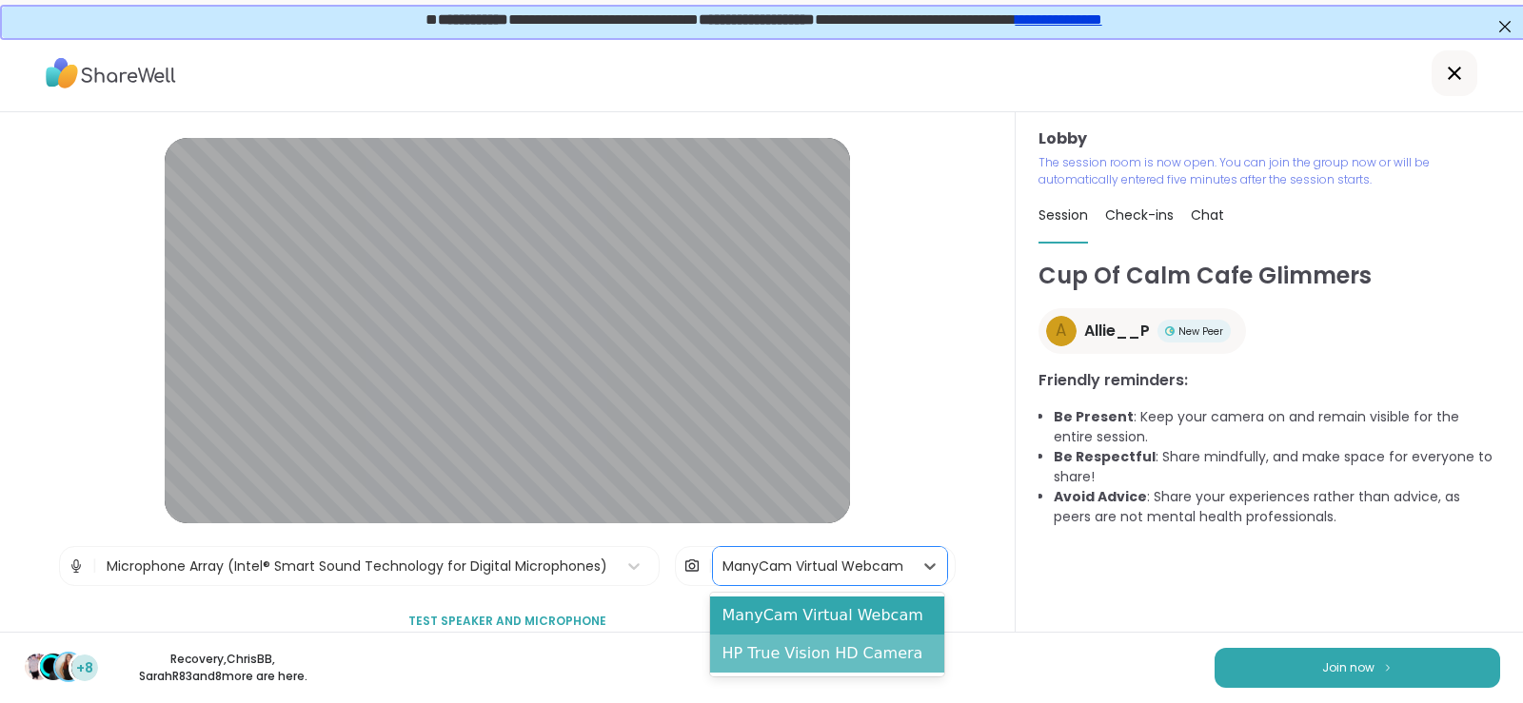
click at [819, 620] on div "HP True Vision HD Camera" at bounding box center [827, 654] width 234 height 38
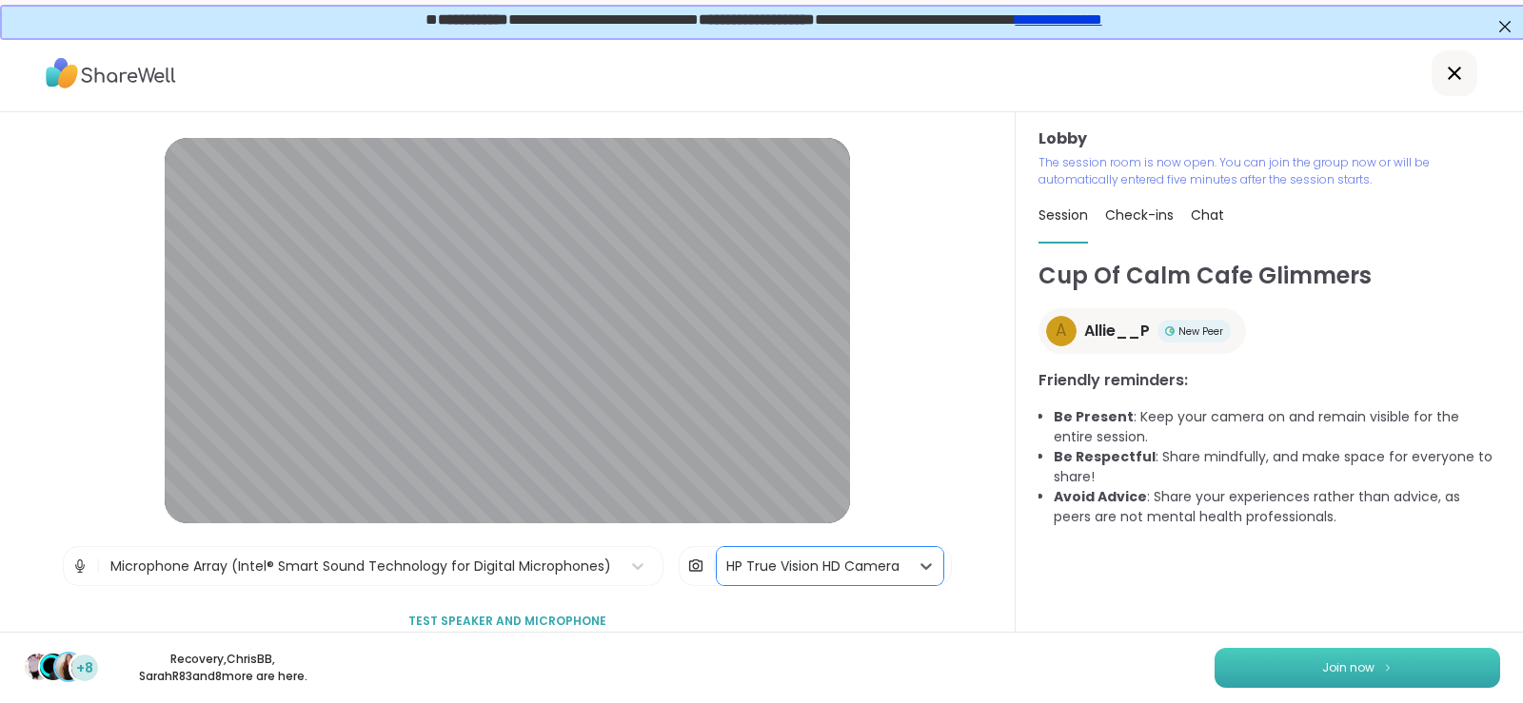
click at [1171, 620] on button "Join now" at bounding box center [1356, 668] width 285 height 40
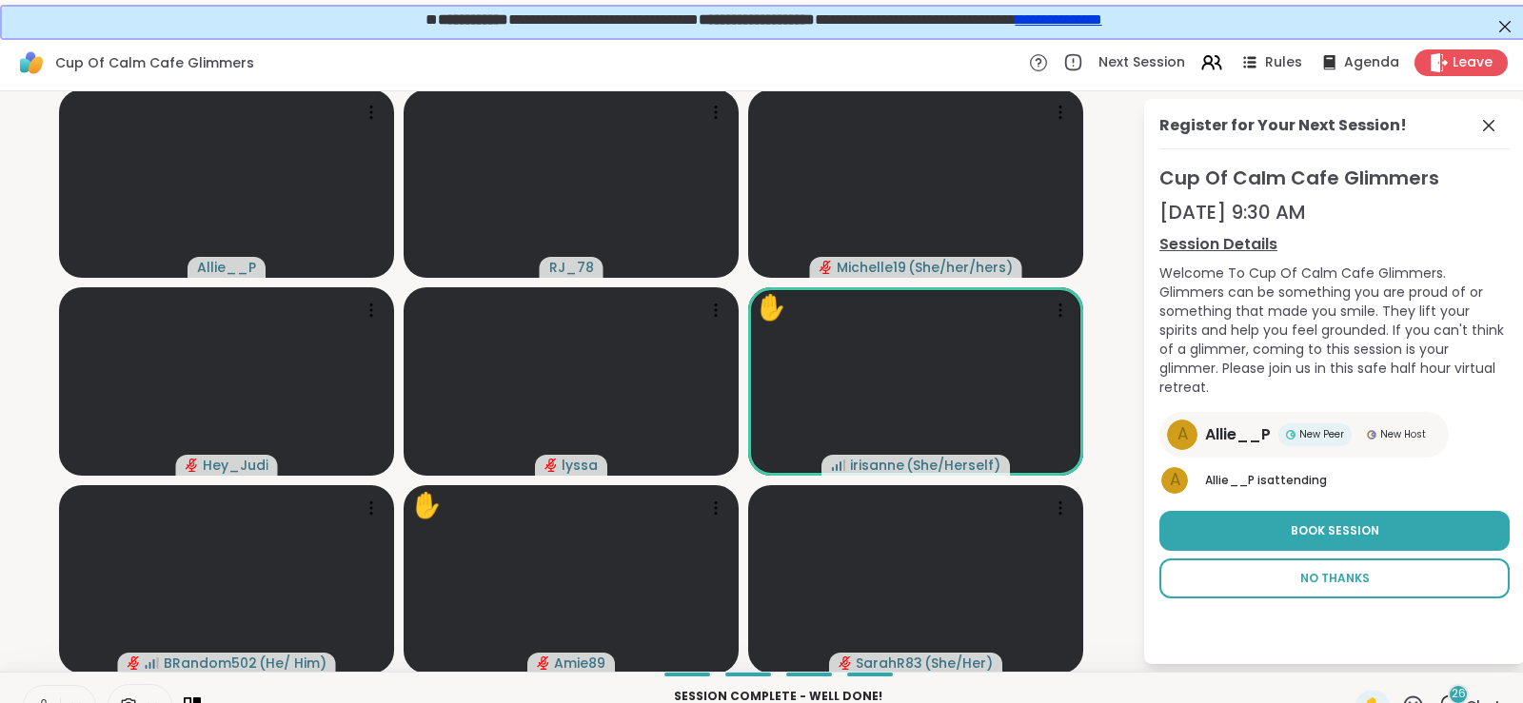
click at [1171, 570] on span "No Thanks" at bounding box center [1334, 578] width 69 height 17
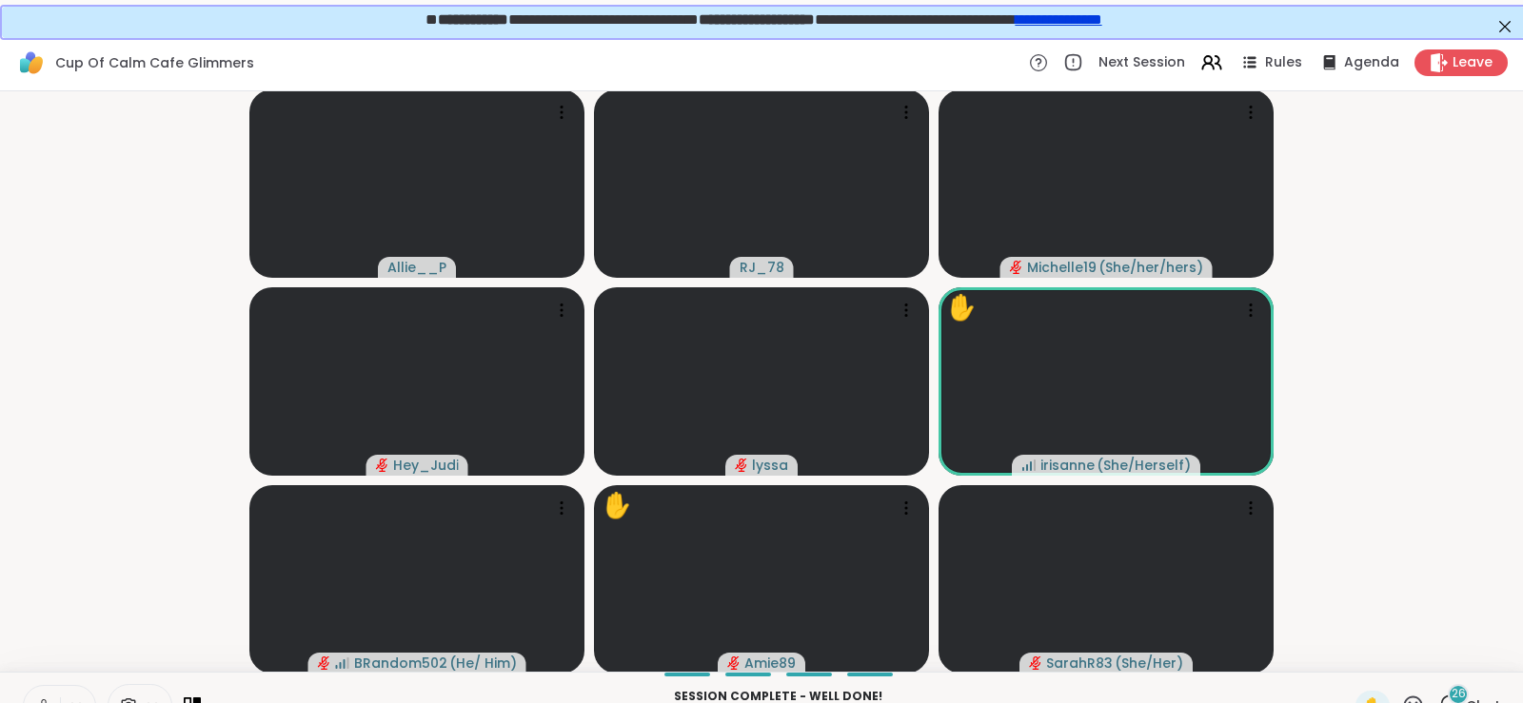
scroll to position [35, 0]
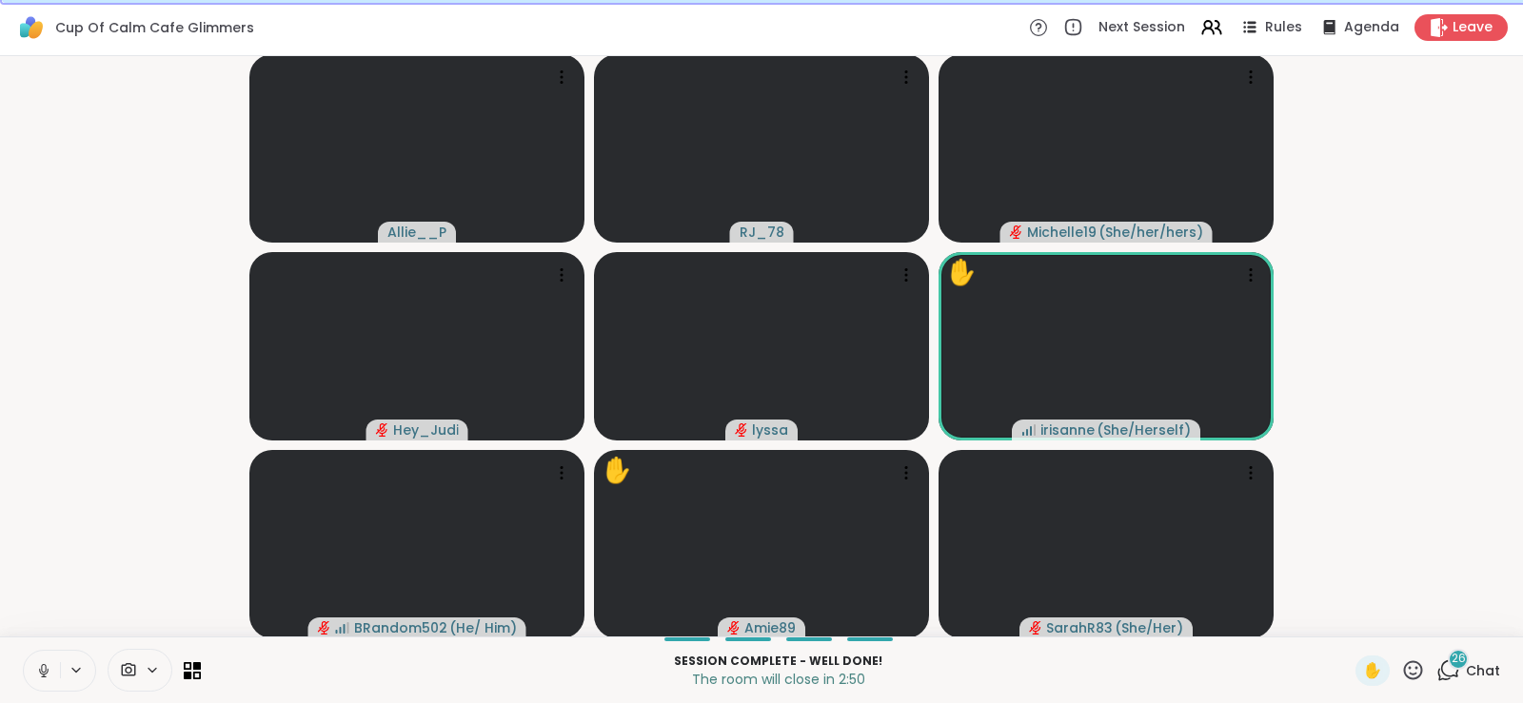
click at [1171, 620] on icon at bounding box center [1448, 671] width 24 height 24
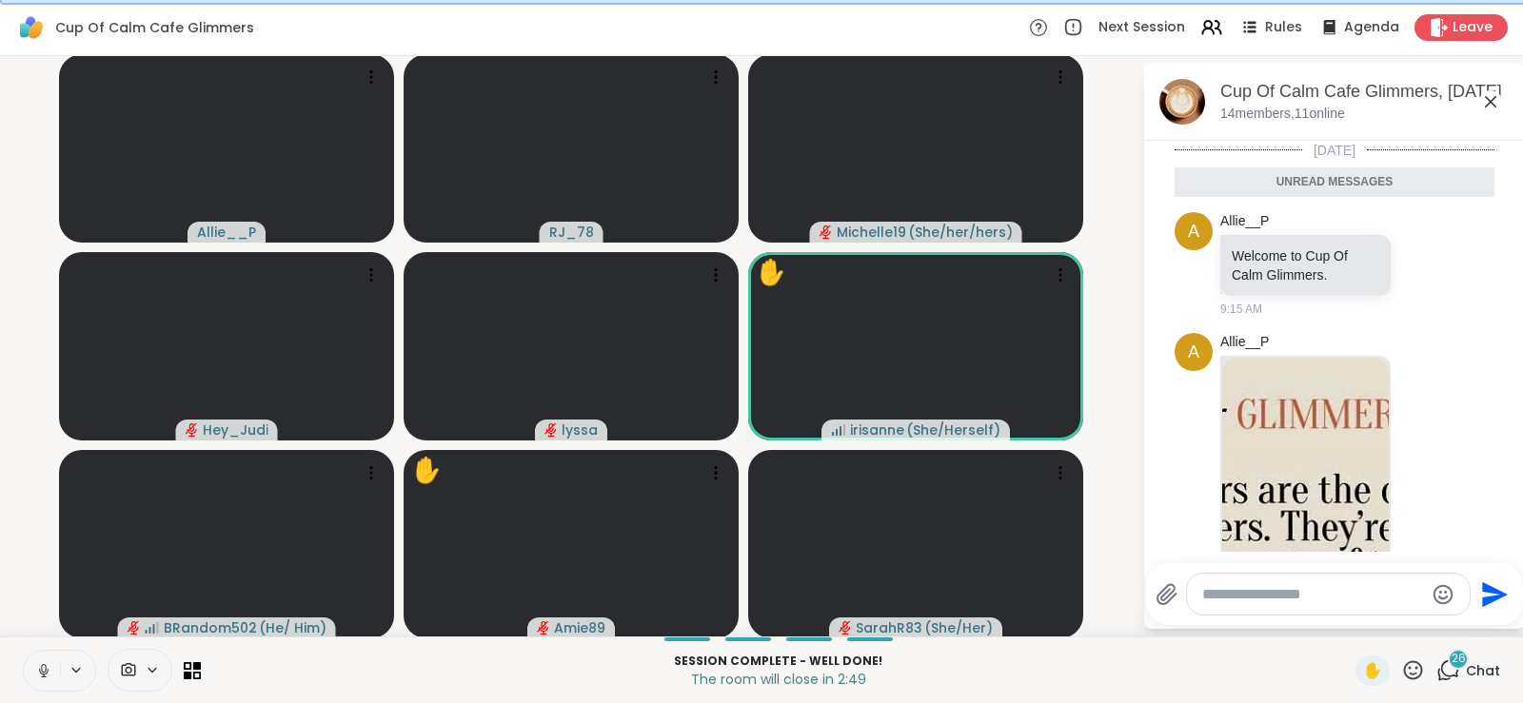
scroll to position [5167, 0]
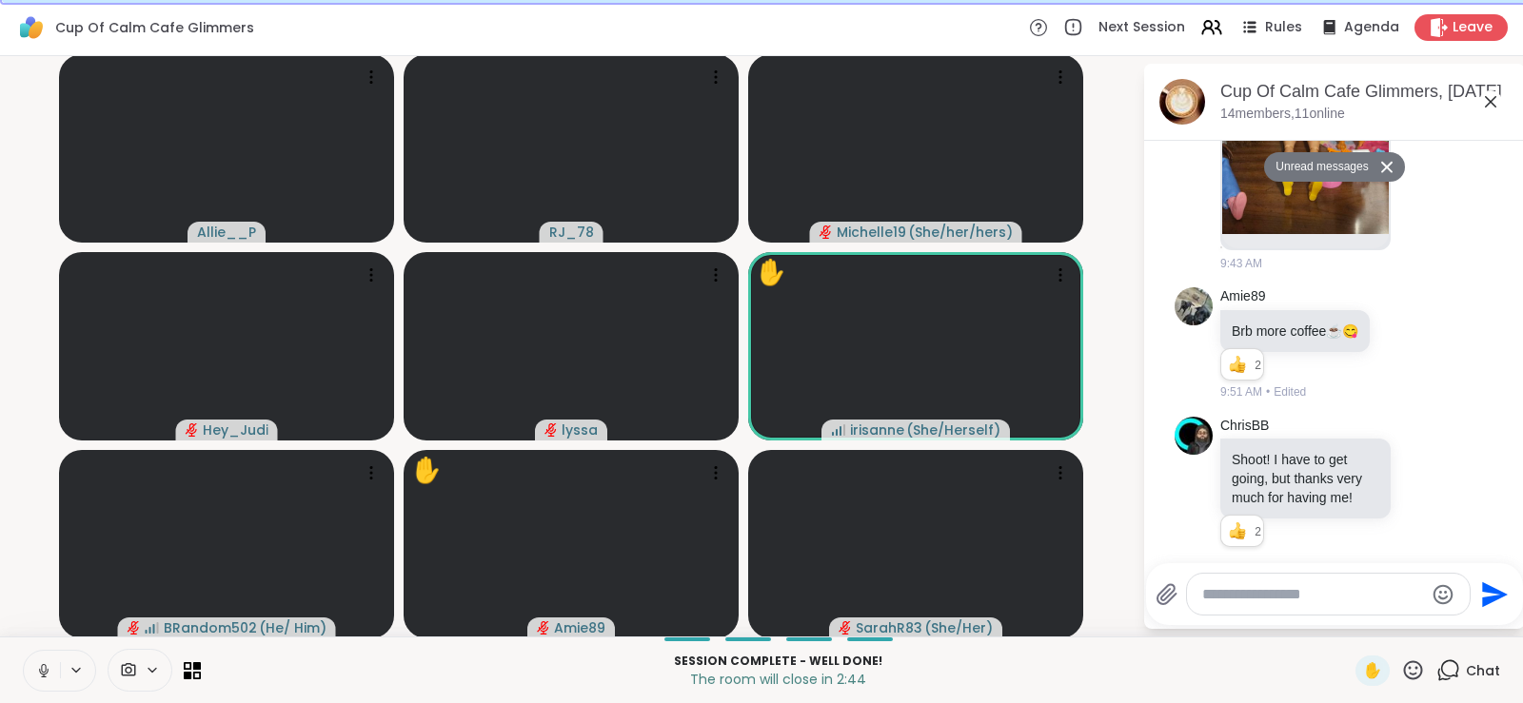
click at [1171, 98] on icon at bounding box center [1490, 101] width 23 height 23
